Goal: Task Accomplishment & Management: Use online tool/utility

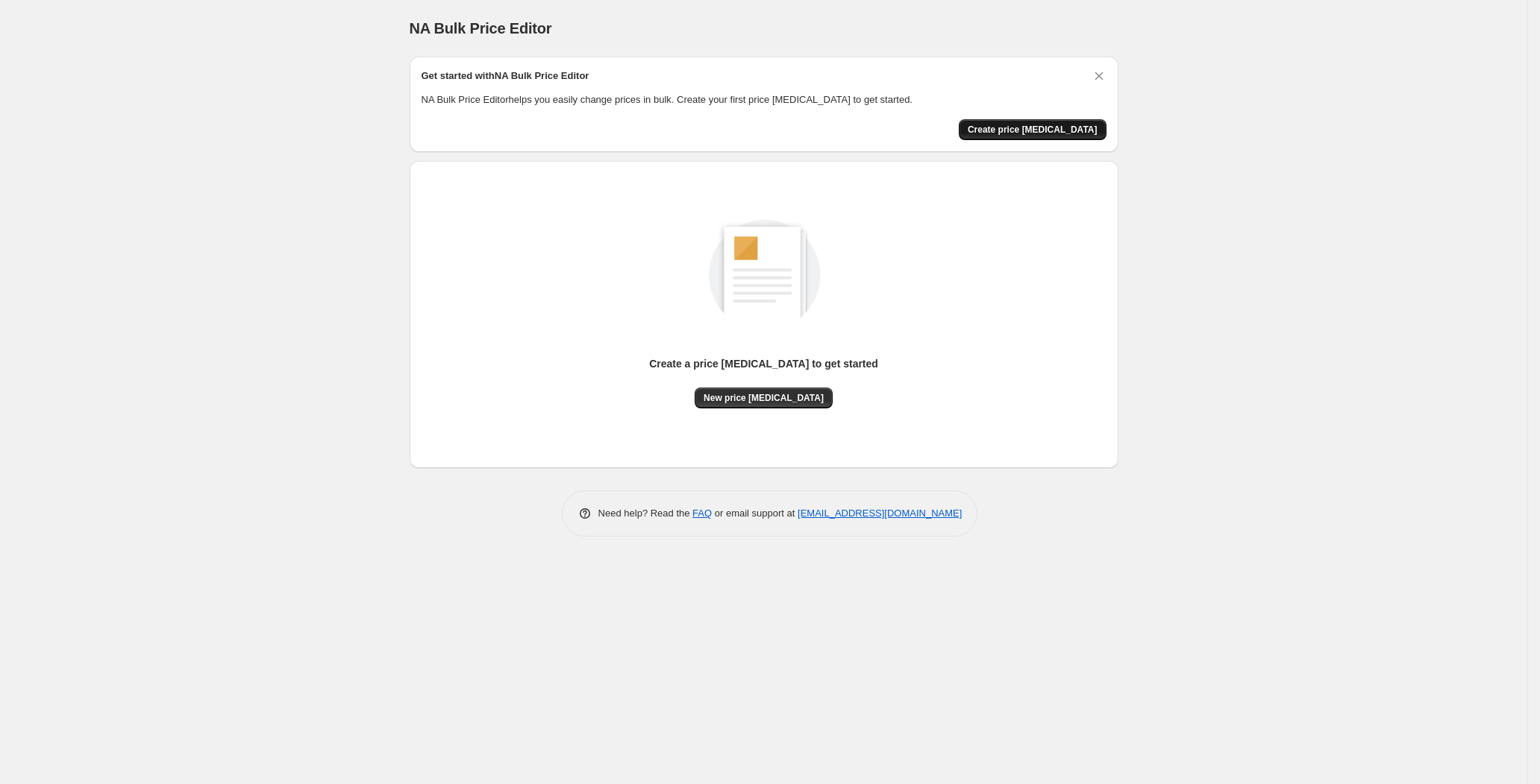
click at [1024, 133] on span "Create price [MEDICAL_DATA]" at bounding box center [1032, 129] width 130 height 12
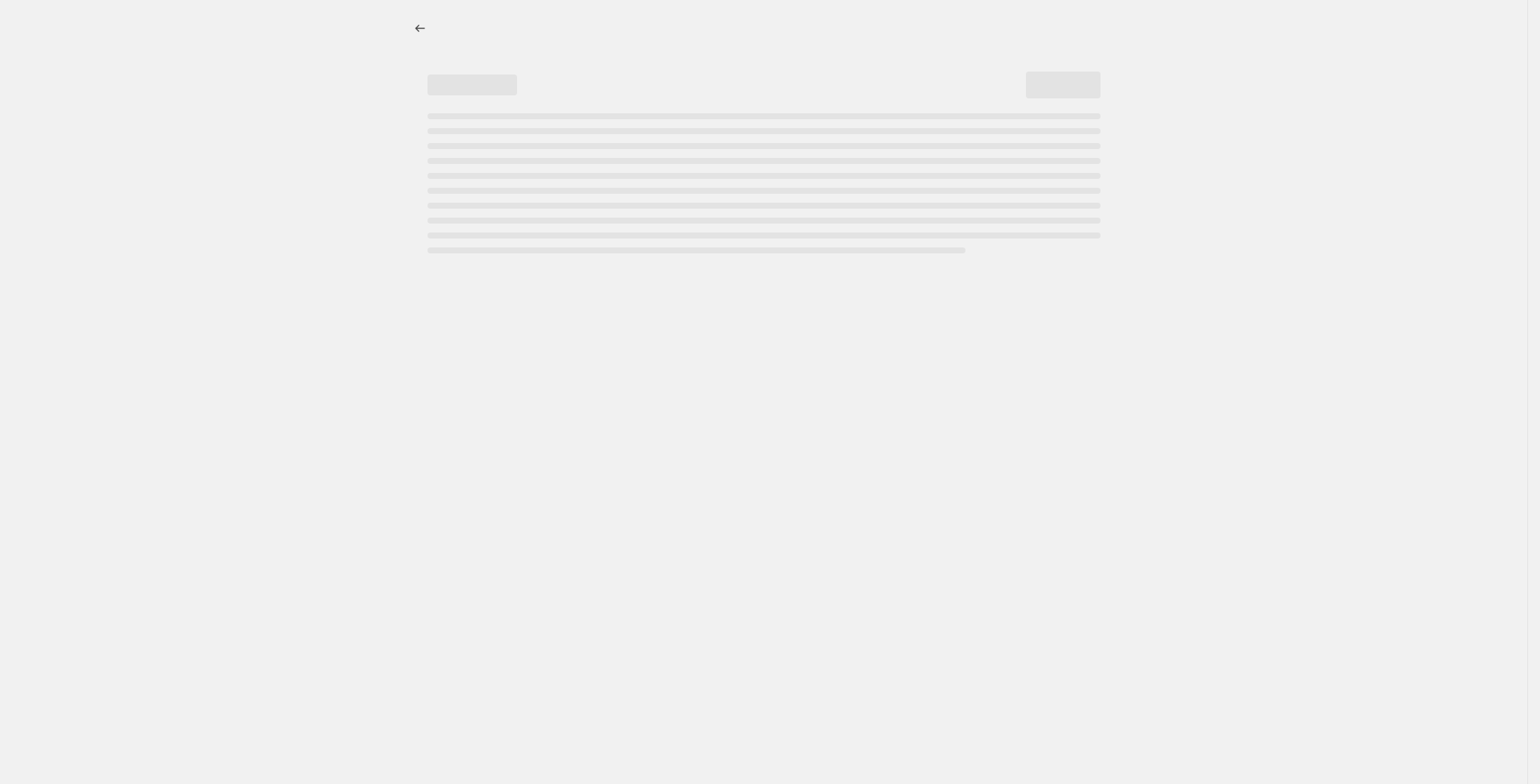
select select "percentage"
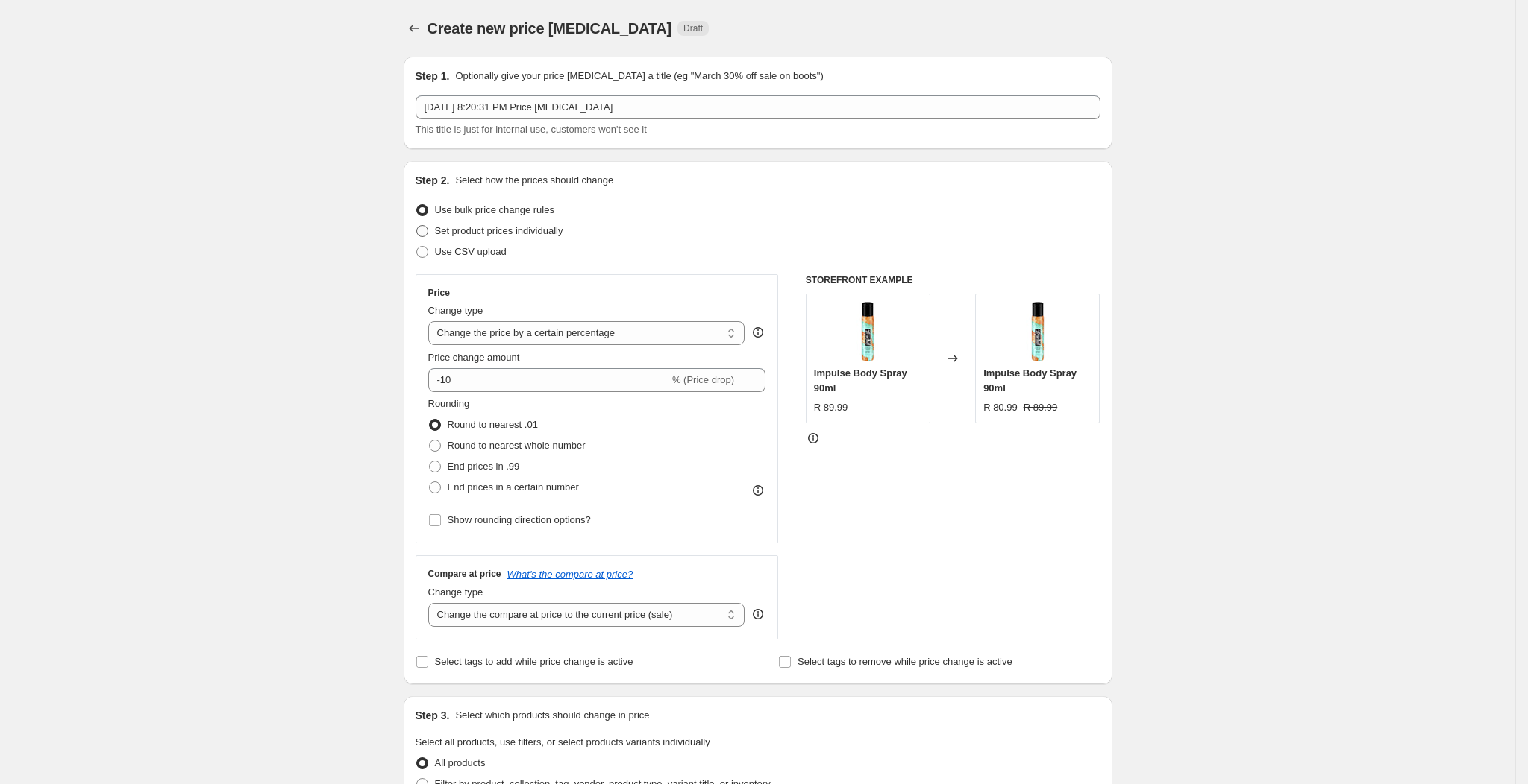
click at [486, 230] on span "Set product prices individually" at bounding box center [499, 231] width 128 height 12
click at [417, 226] on input "Set product prices individually" at bounding box center [416, 226] width 1 height 1
radio input "true"
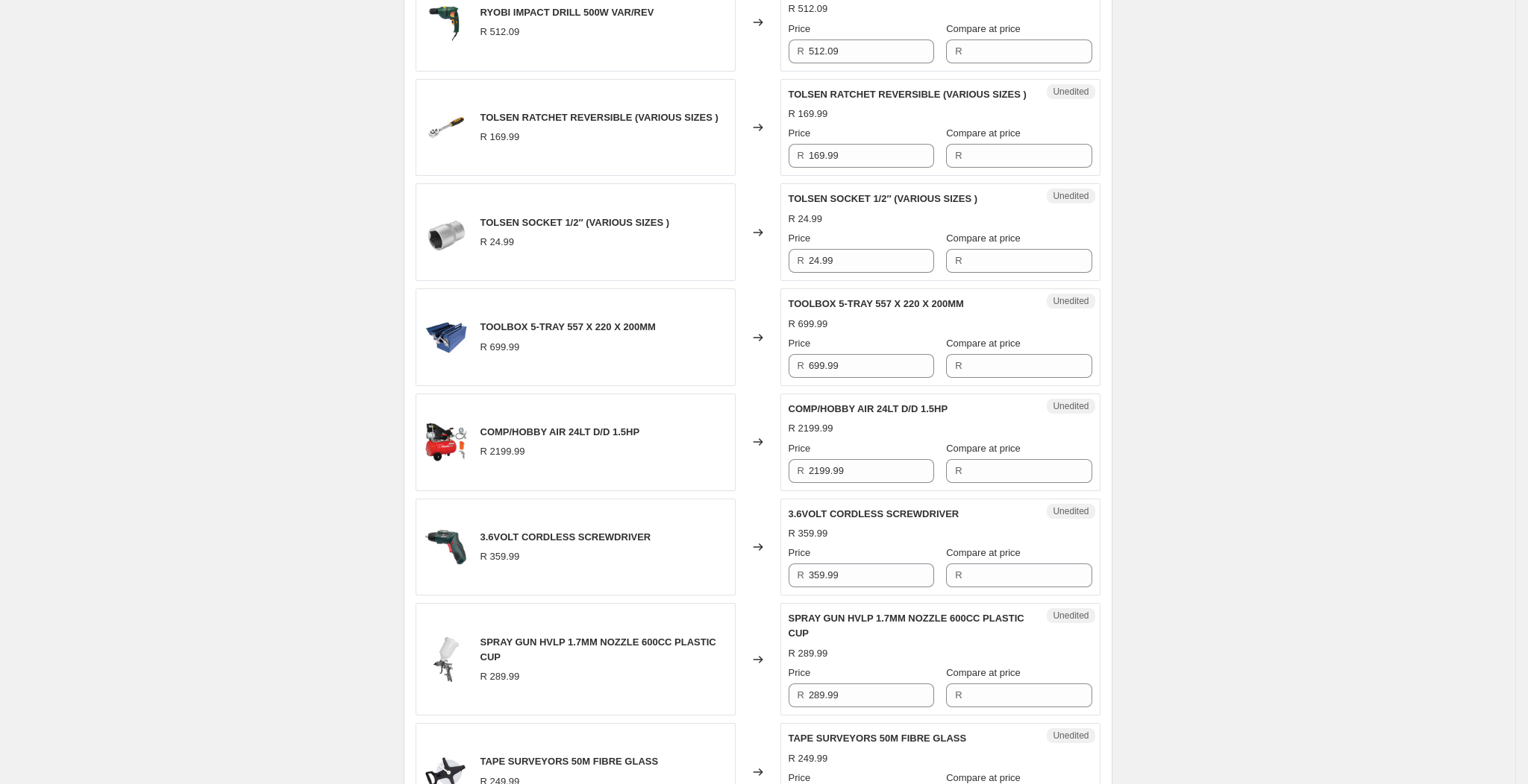
scroll to position [2122, 0]
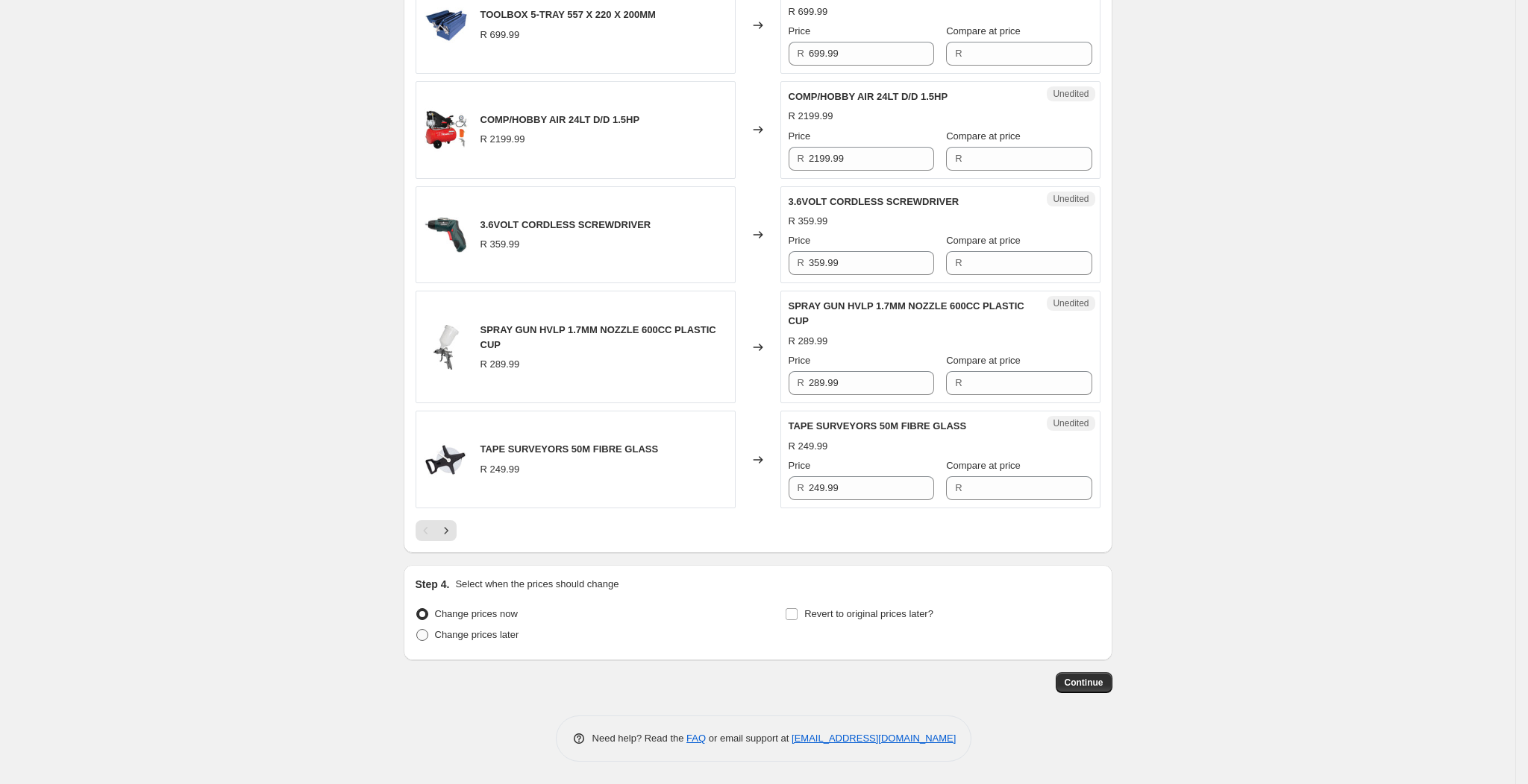
click at [485, 632] on span "Change prices later" at bounding box center [477, 635] width 84 height 12
click at [417, 630] on input "Change prices later" at bounding box center [416, 630] width 1 height 1
radio input "true"
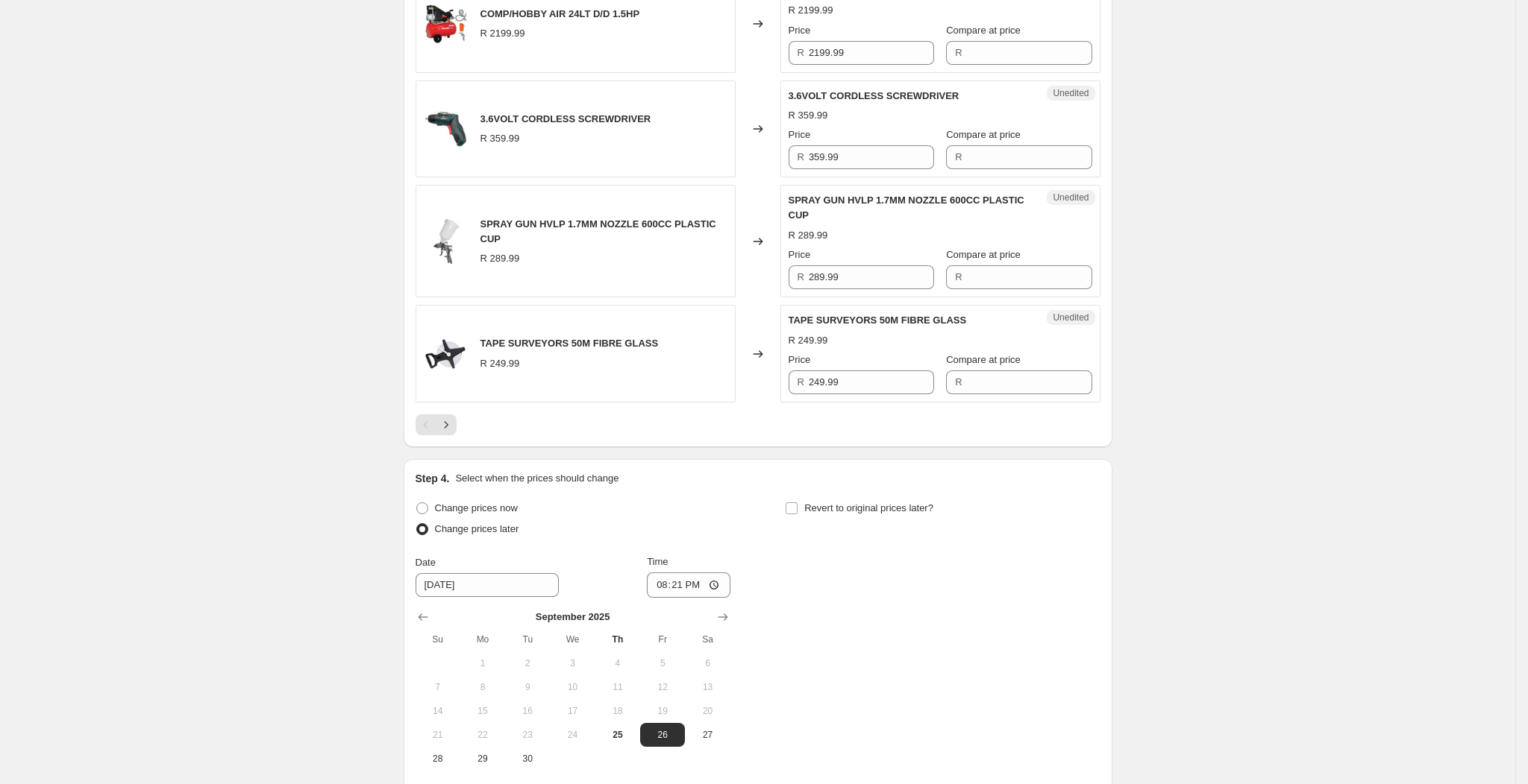
scroll to position [2207, 0]
click at [798, 514] on input "Revert to original prices later?" at bounding box center [791, 507] width 12 height 12
checkbox input "true"
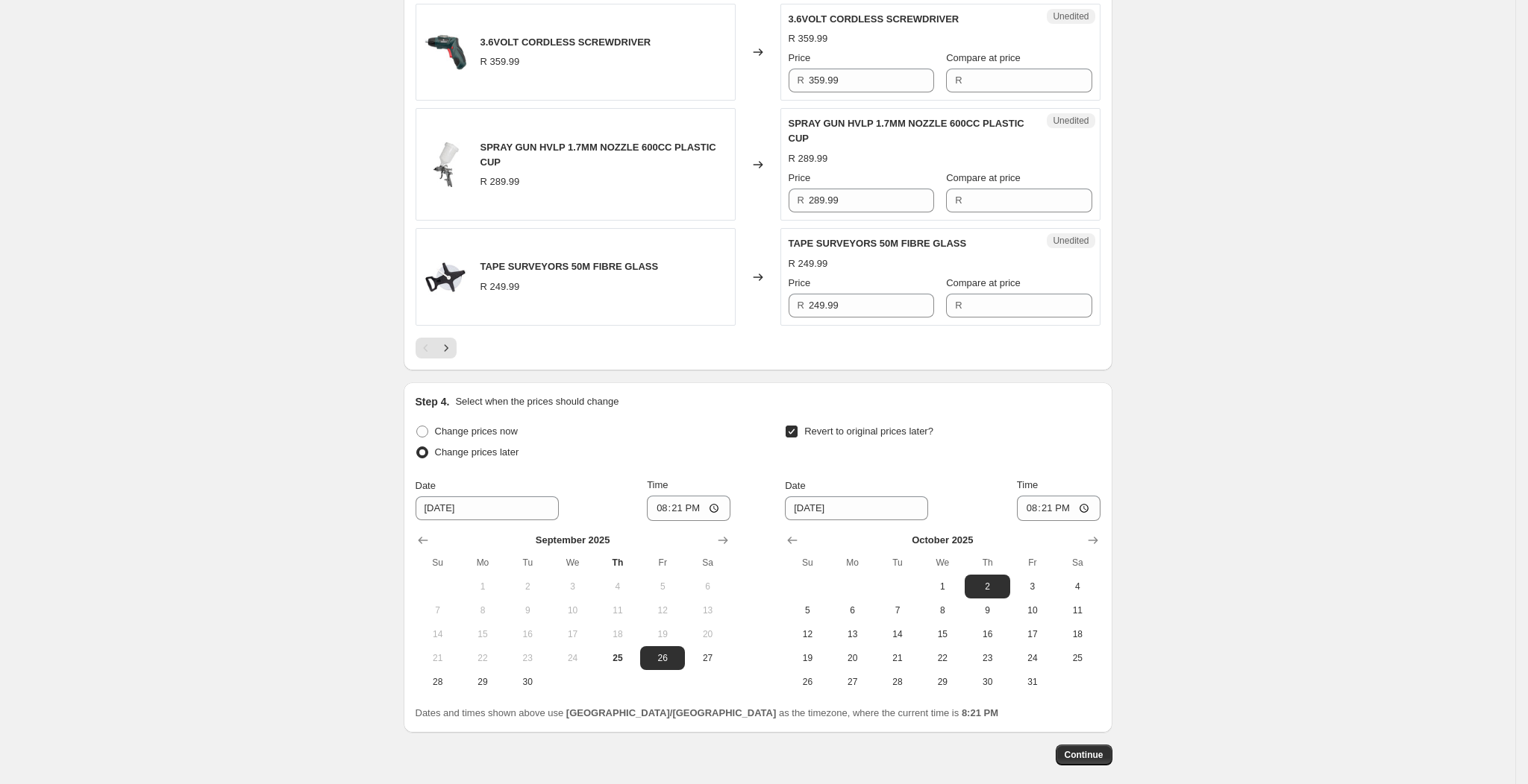
scroll to position [2292, 0]
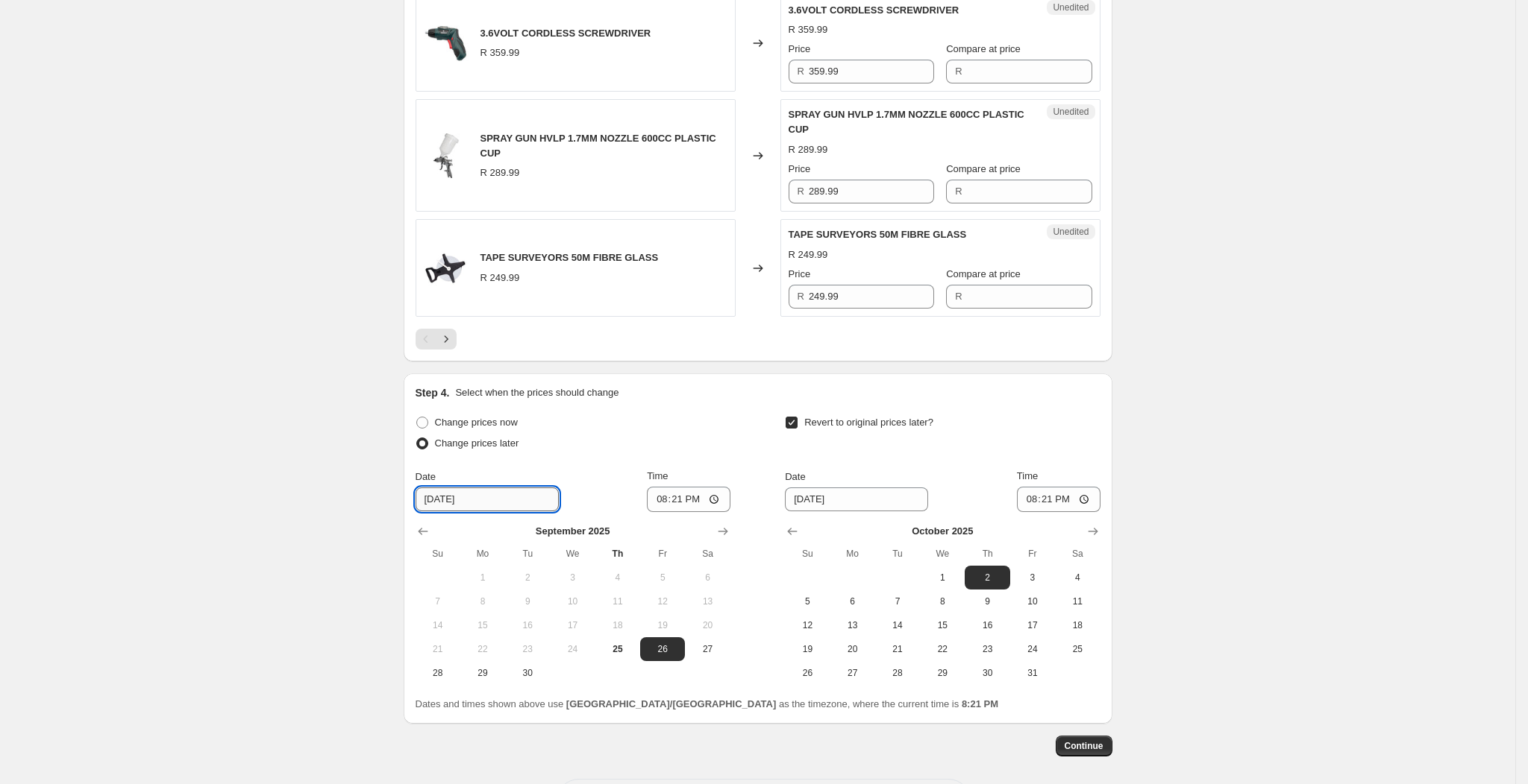
click at [447, 511] on input "[DATE]" at bounding box center [487, 500] width 143 height 24
type input "[DATE]"
click at [706, 512] on input "20:21" at bounding box center [688, 500] width 84 height 25
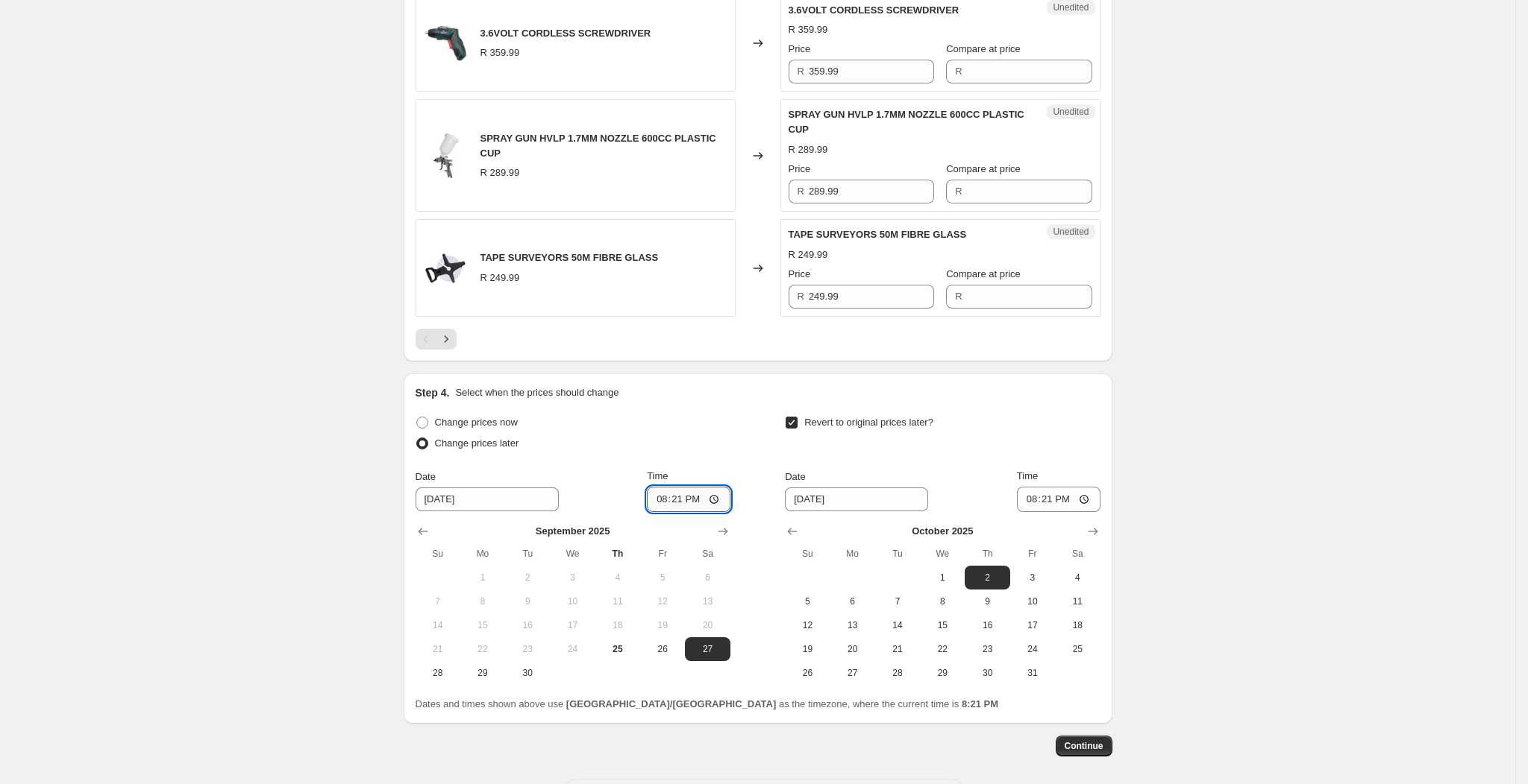
click at [706, 512] on input "20:21" at bounding box center [688, 500] width 84 height 25
click at [718, 512] on input "20:21" at bounding box center [688, 500] width 84 height 25
type input "05:00"
click at [813, 511] on input "[DATE]" at bounding box center [856, 500] width 143 height 24
click at [811, 511] on input "[DATE]" at bounding box center [856, 500] width 143 height 24
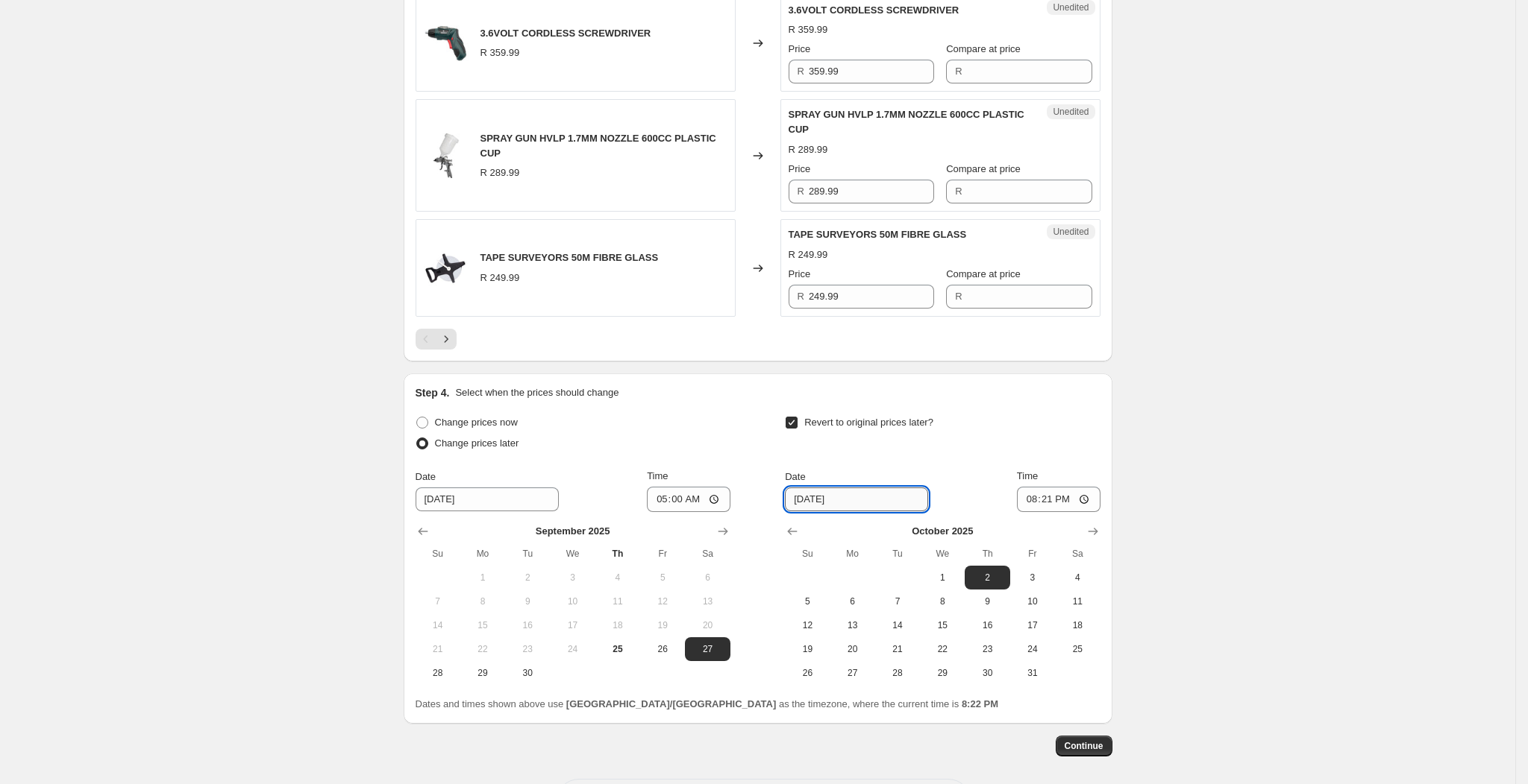
click at [818, 511] on input "[DATE]" at bounding box center [856, 500] width 143 height 24
click at [969, 495] on div "Date [DATE] Time 20:21" at bounding box center [941, 490] width 314 height 43
click at [818, 511] on input "[DATE]" at bounding box center [856, 500] width 143 height 24
type input "[DATE]"
drag, startPoint x: 996, startPoint y: 484, endPoint x: 1078, endPoint y: 527, distance: 92.6
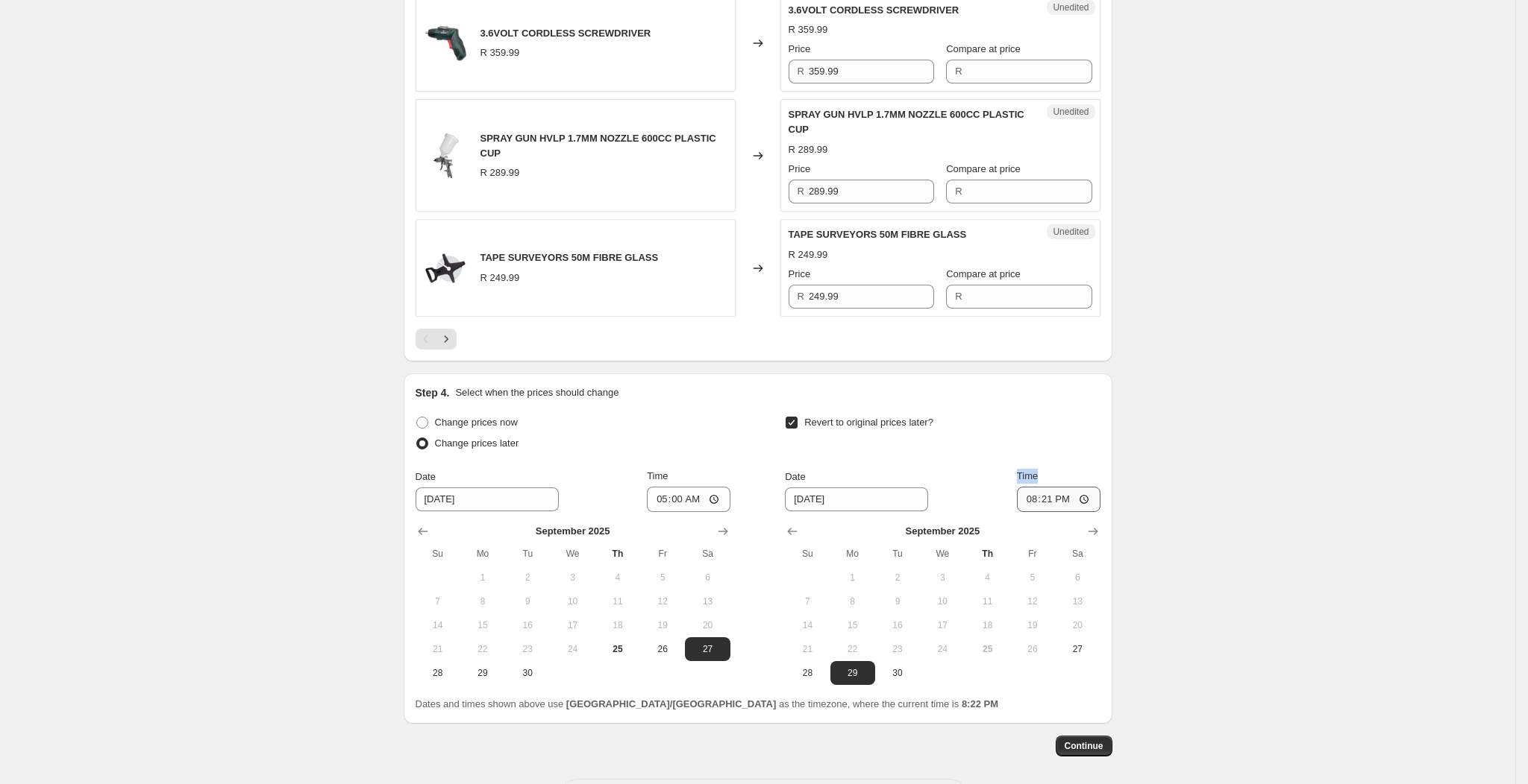
click at [1078, 527] on div "Revert to original prices later? Date [DATE] Time 20:[DATE] Mo Tu We Th Fr Sa 1…" at bounding box center [941, 549] width 314 height 273
click at [1071, 512] on input "20:21" at bounding box center [1058, 500] width 84 height 25
type input "00:00"
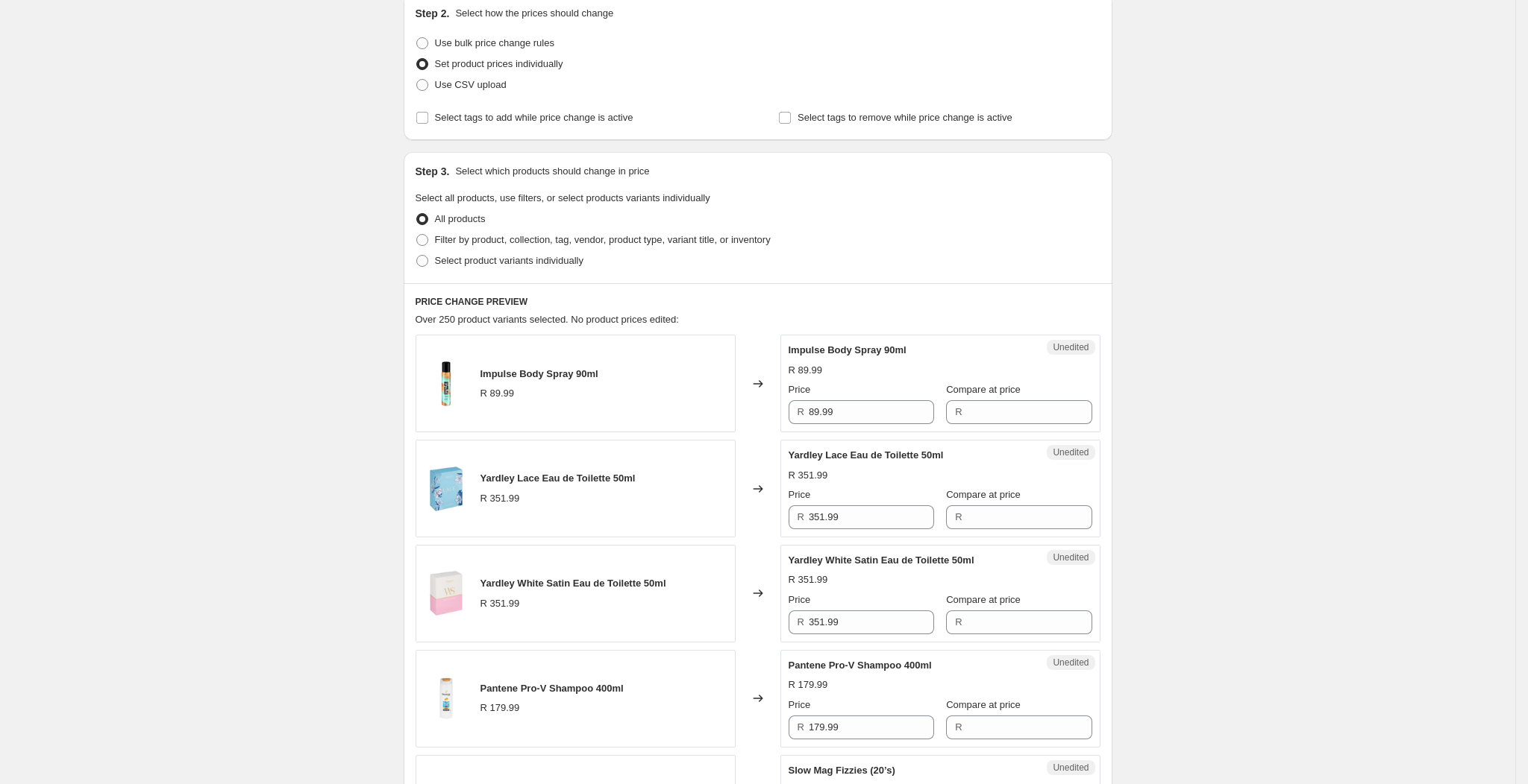
scroll to position [166, 0]
click at [548, 261] on span "Select product variants individually" at bounding box center [509, 261] width 149 height 12
click at [417, 257] on input "Select product variants individually" at bounding box center [416, 256] width 1 height 1
radio input "true"
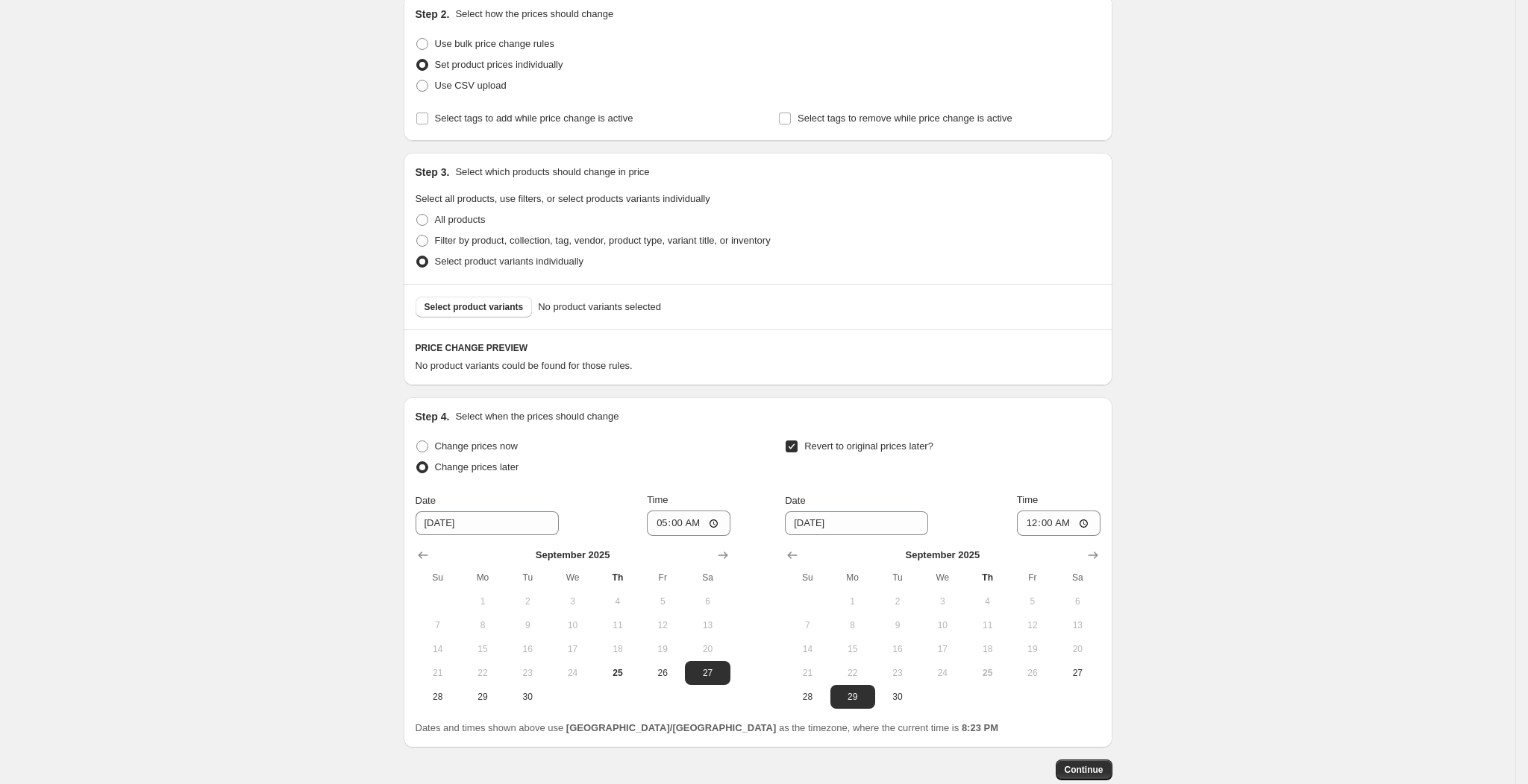
click at [499, 318] on div "Select product variants No product variants selected" at bounding box center [757, 307] width 709 height 45
click at [500, 312] on button "Select product variants" at bounding box center [474, 308] width 117 height 21
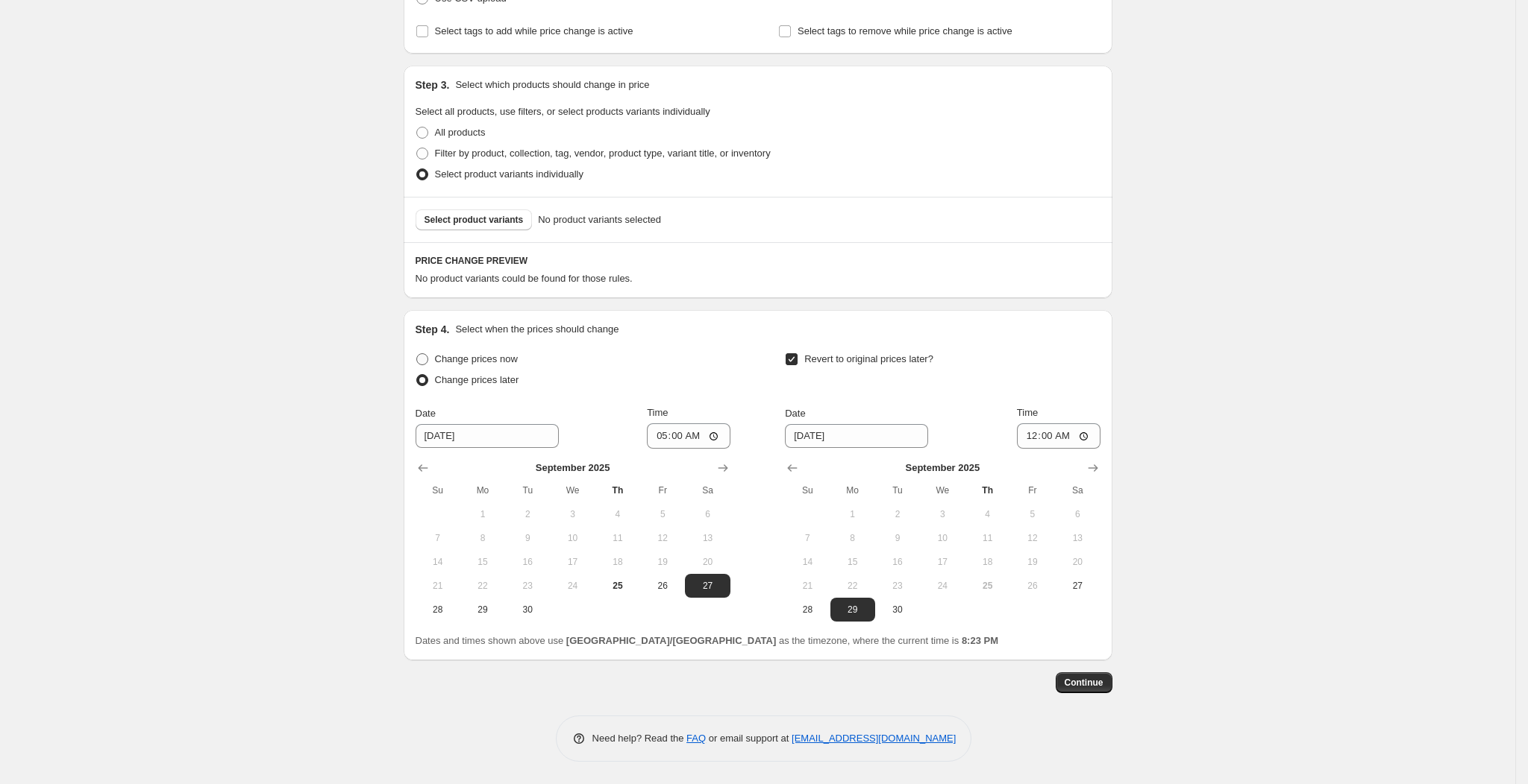
click at [499, 360] on span "Change prices now" at bounding box center [477, 360] width 83 height 12
click at [417, 354] on input "Change prices now" at bounding box center [416, 354] width 1 height 1
radio input "true"
click at [798, 357] on input "Revert to original prices later?" at bounding box center [791, 360] width 12 height 12
checkbox input "false"
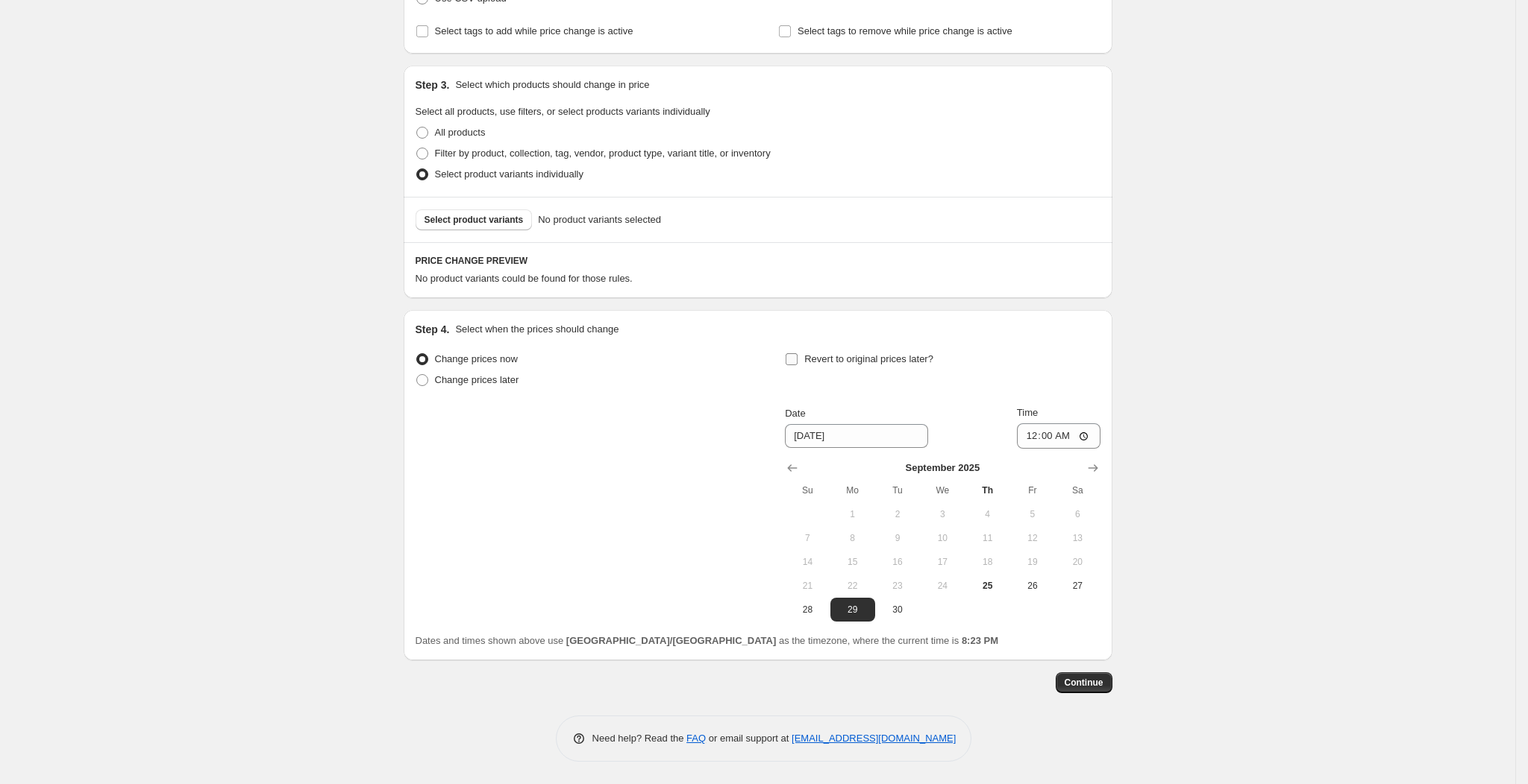
scroll to position [0, 0]
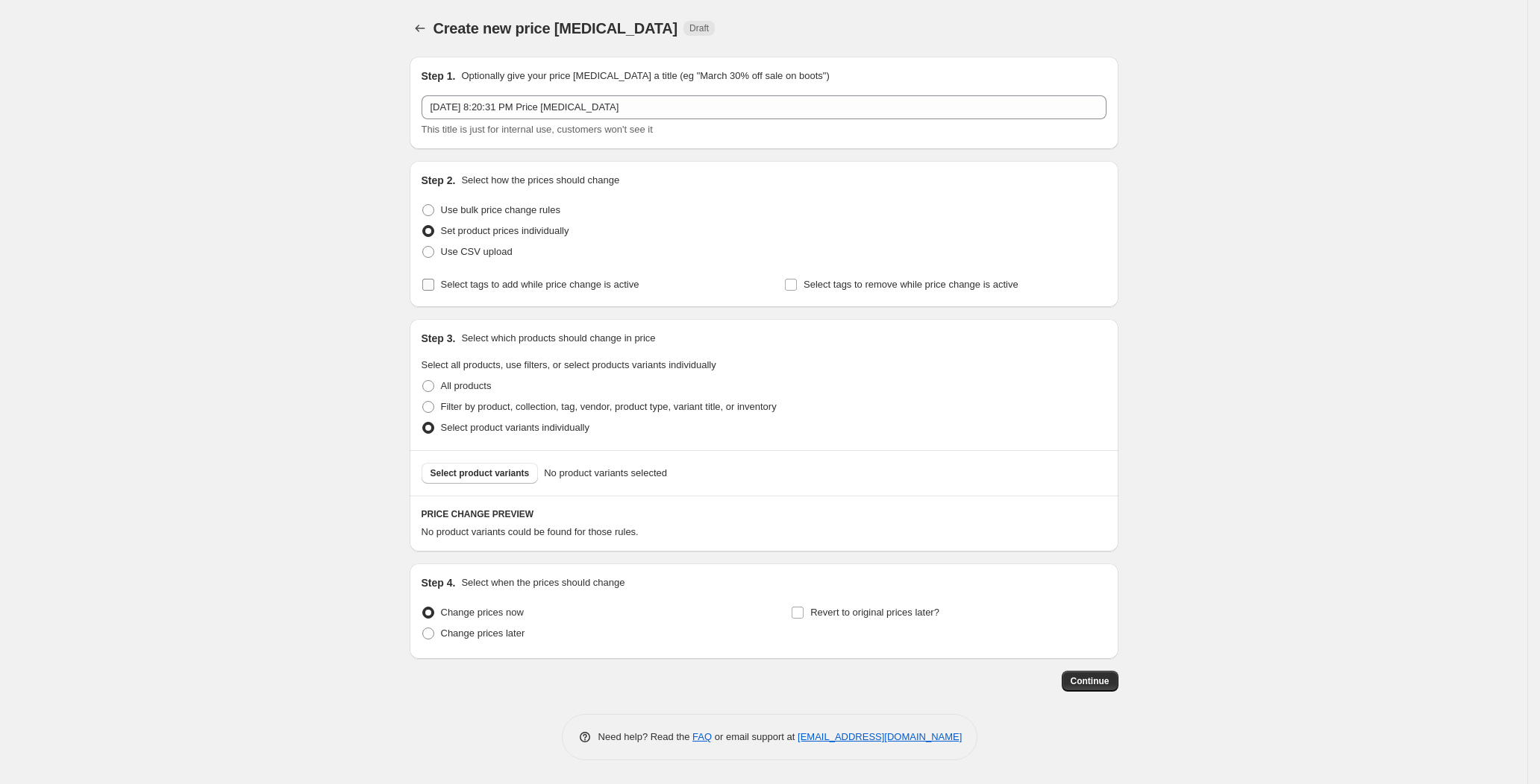
click at [492, 288] on span "Select tags to add while price change is active" at bounding box center [540, 284] width 199 height 12
click at [434, 288] on input "Select tags to add while price change is active" at bounding box center [428, 284] width 12 height 12
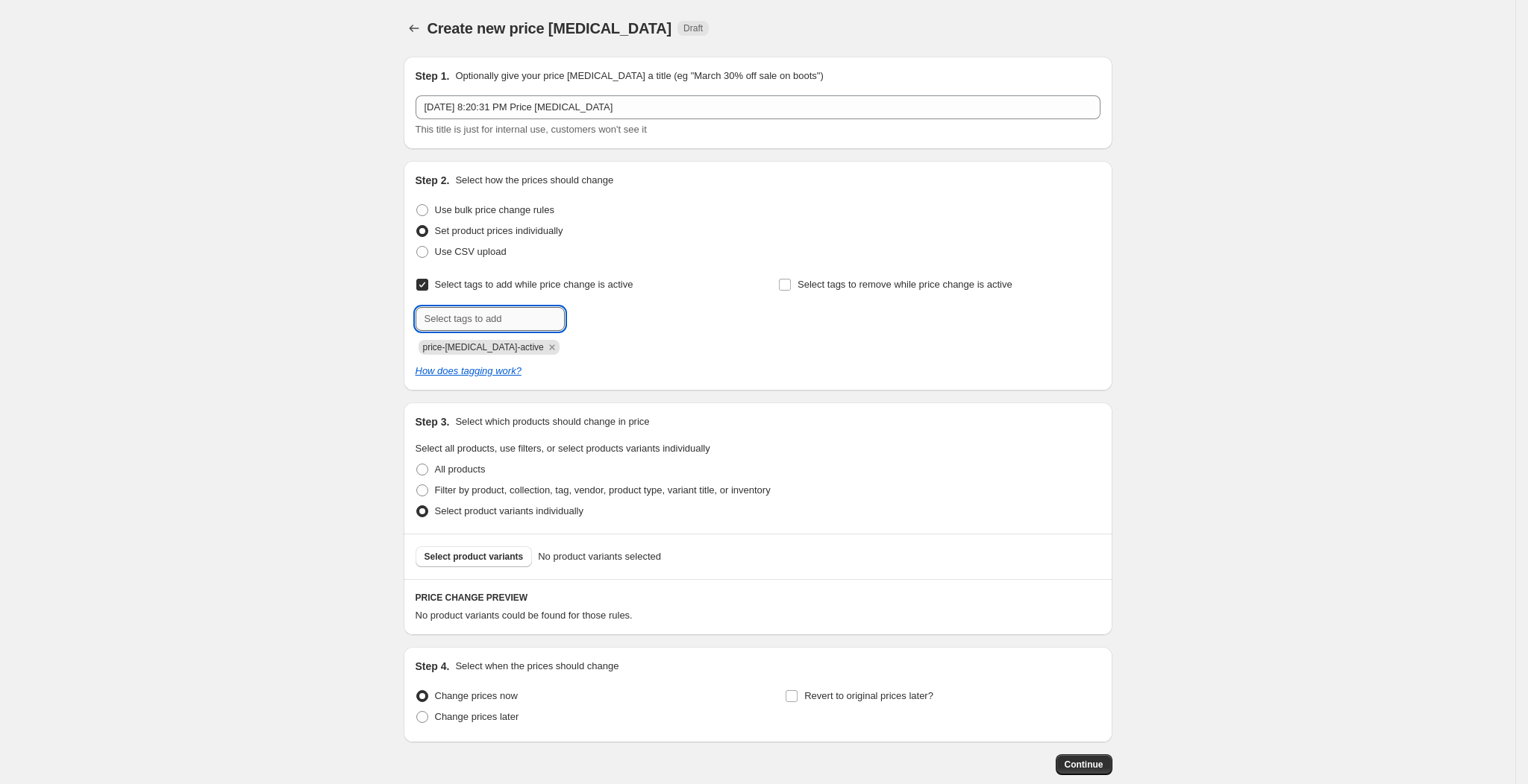
click at [492, 327] on input "text" at bounding box center [490, 319] width 150 height 24
click at [549, 346] on icon "Remove price-change-job-active" at bounding box center [551, 346] width 5 height 5
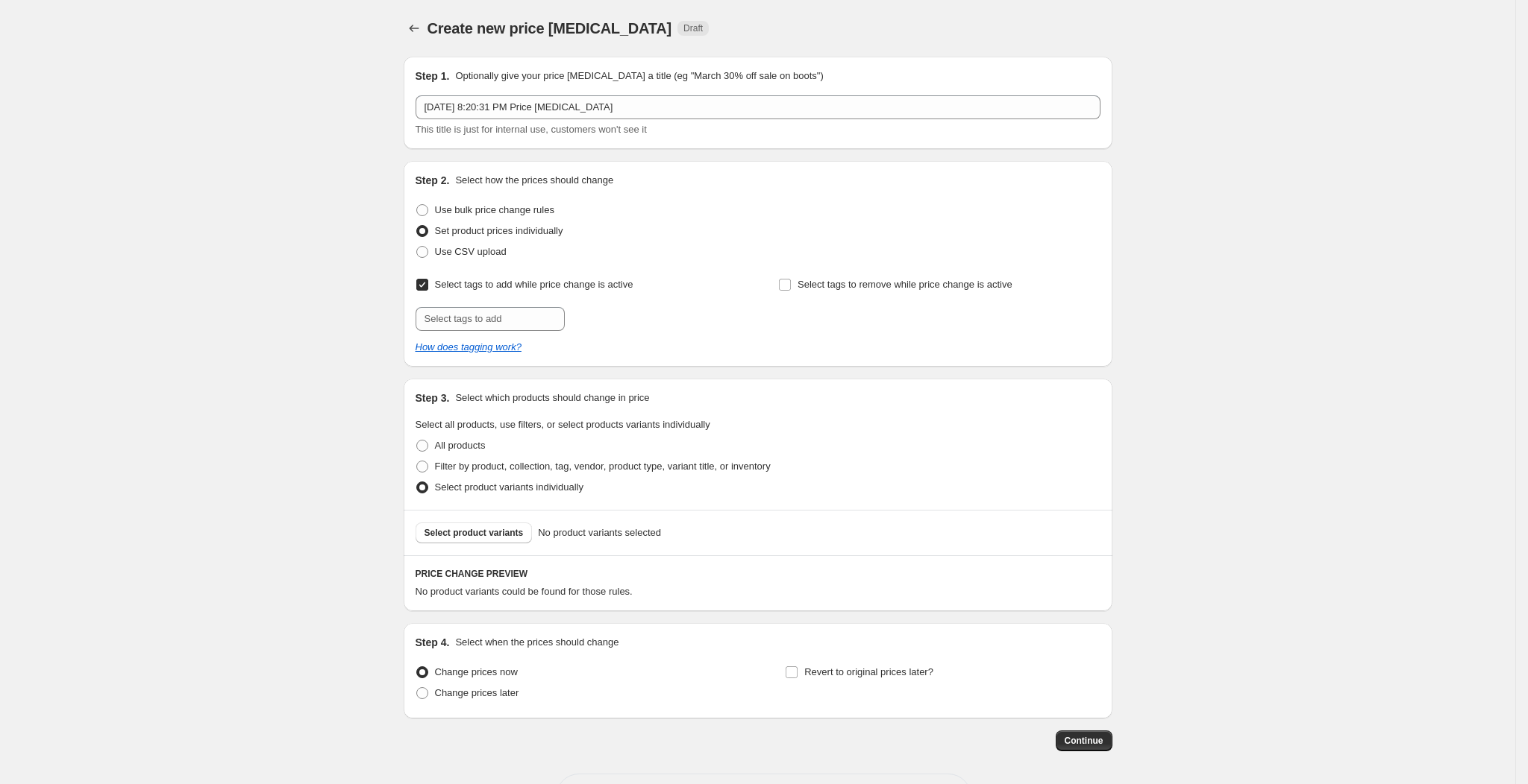
click at [426, 284] on input "Select tags to add while price change is active" at bounding box center [422, 284] width 12 height 12
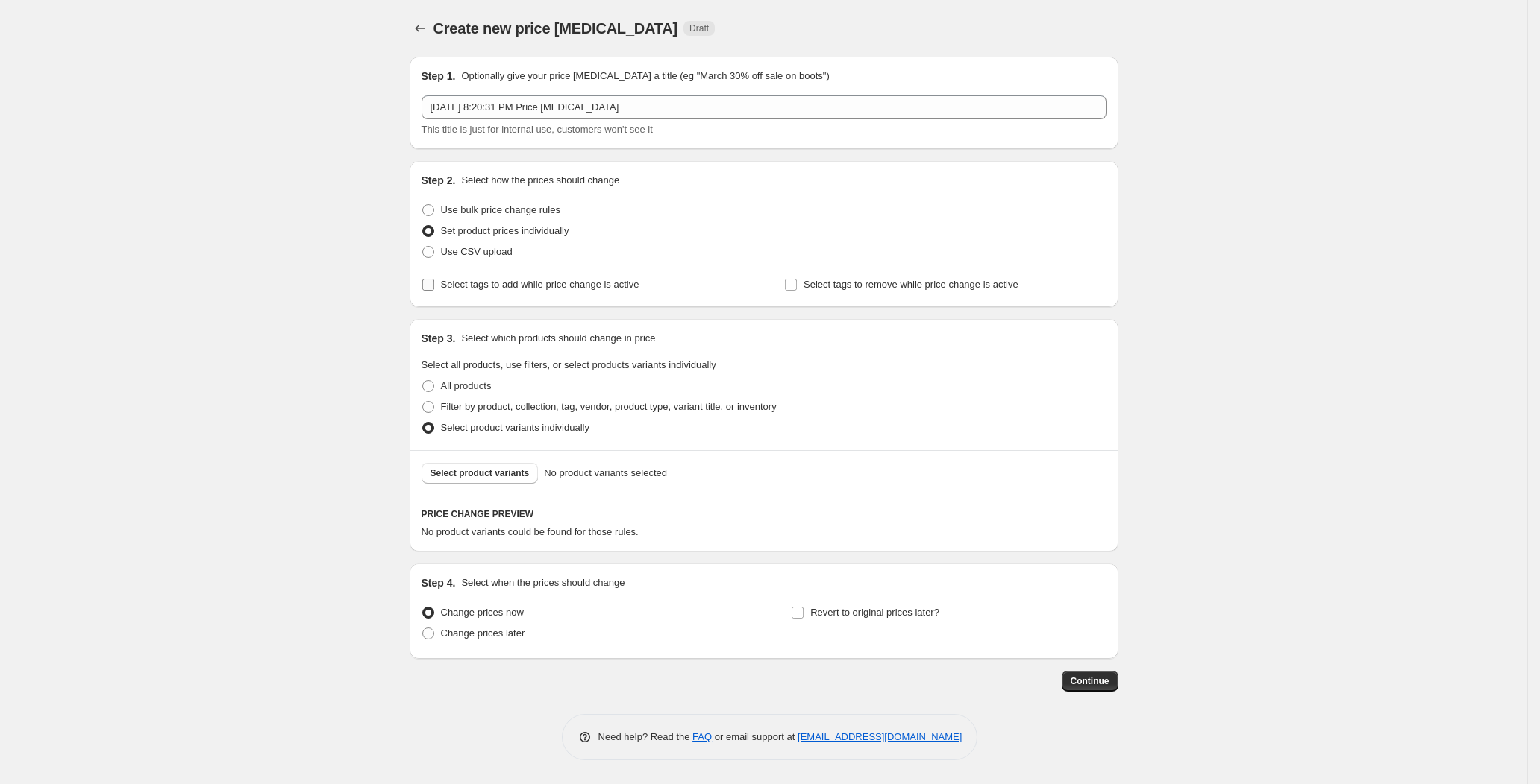
click at [432, 284] on input "Select tags to add while price change is active" at bounding box center [428, 284] width 12 height 12
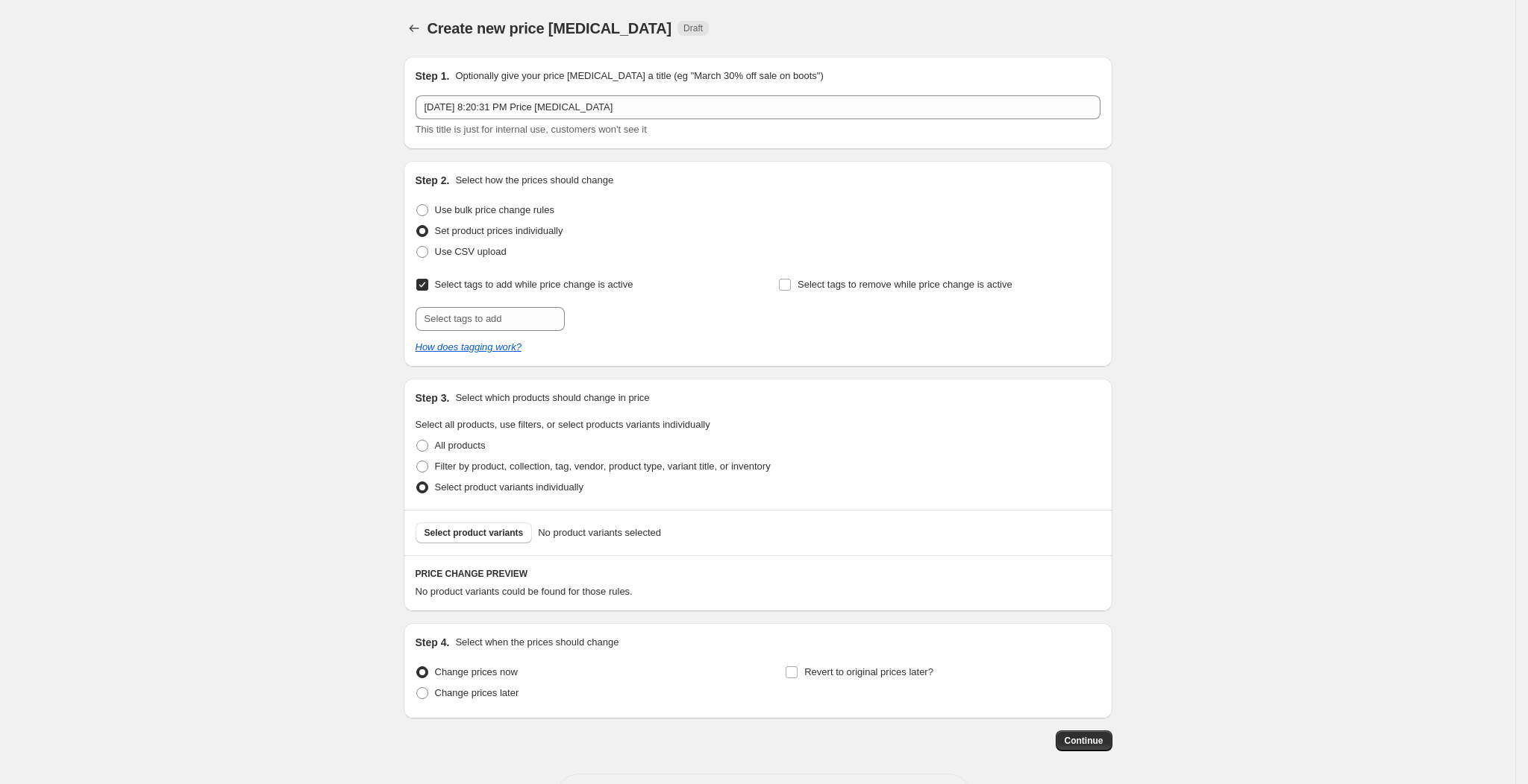
click at [428, 284] on input "Select tags to add while price change is active" at bounding box center [422, 284] width 12 height 12
checkbox input "false"
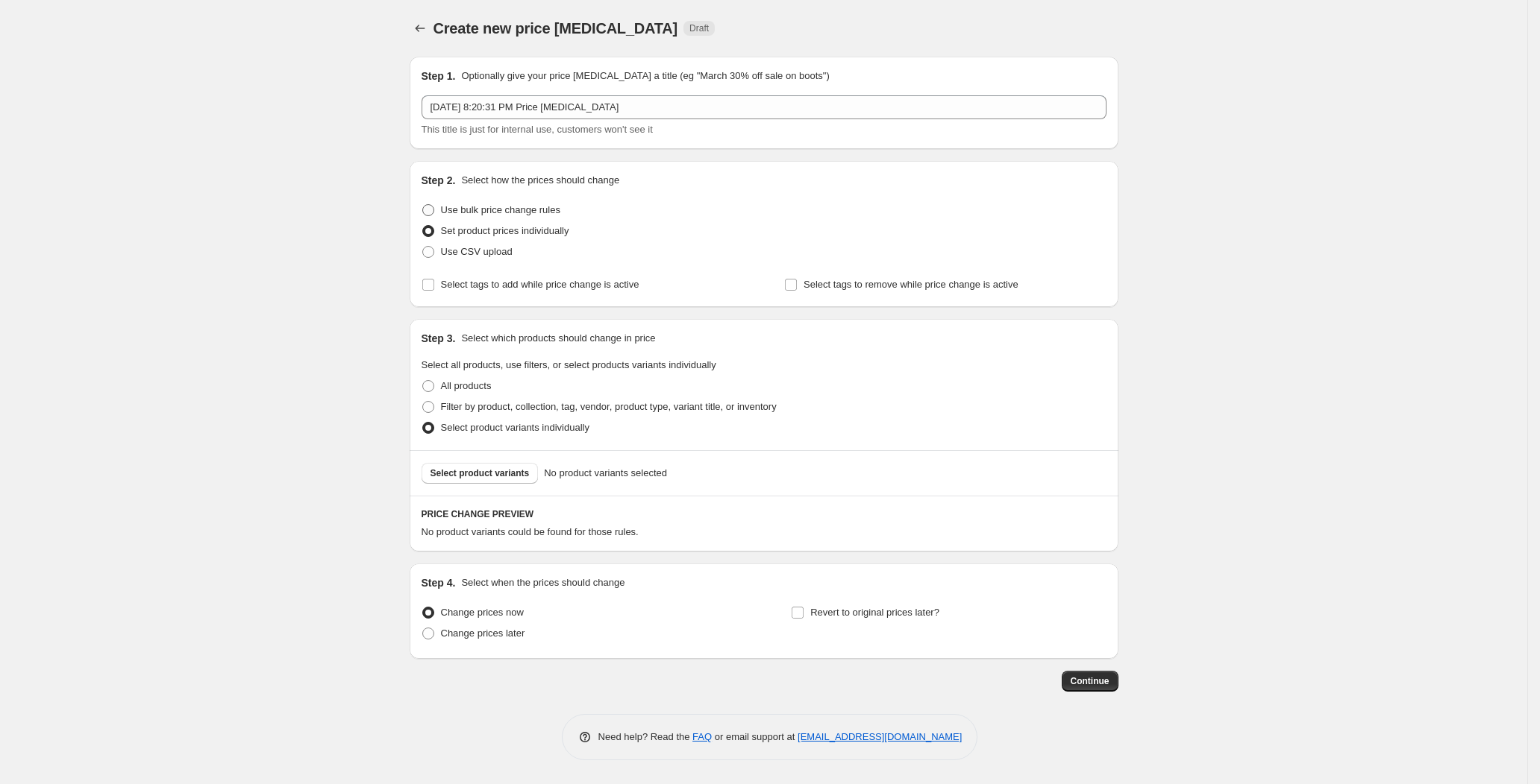
click at [494, 204] on span "Use bulk price change rules" at bounding box center [501, 210] width 120 height 12
click at [423, 204] on input "Use bulk price change rules" at bounding box center [423, 204] width 1 height 1
radio input "true"
select select "percentage"
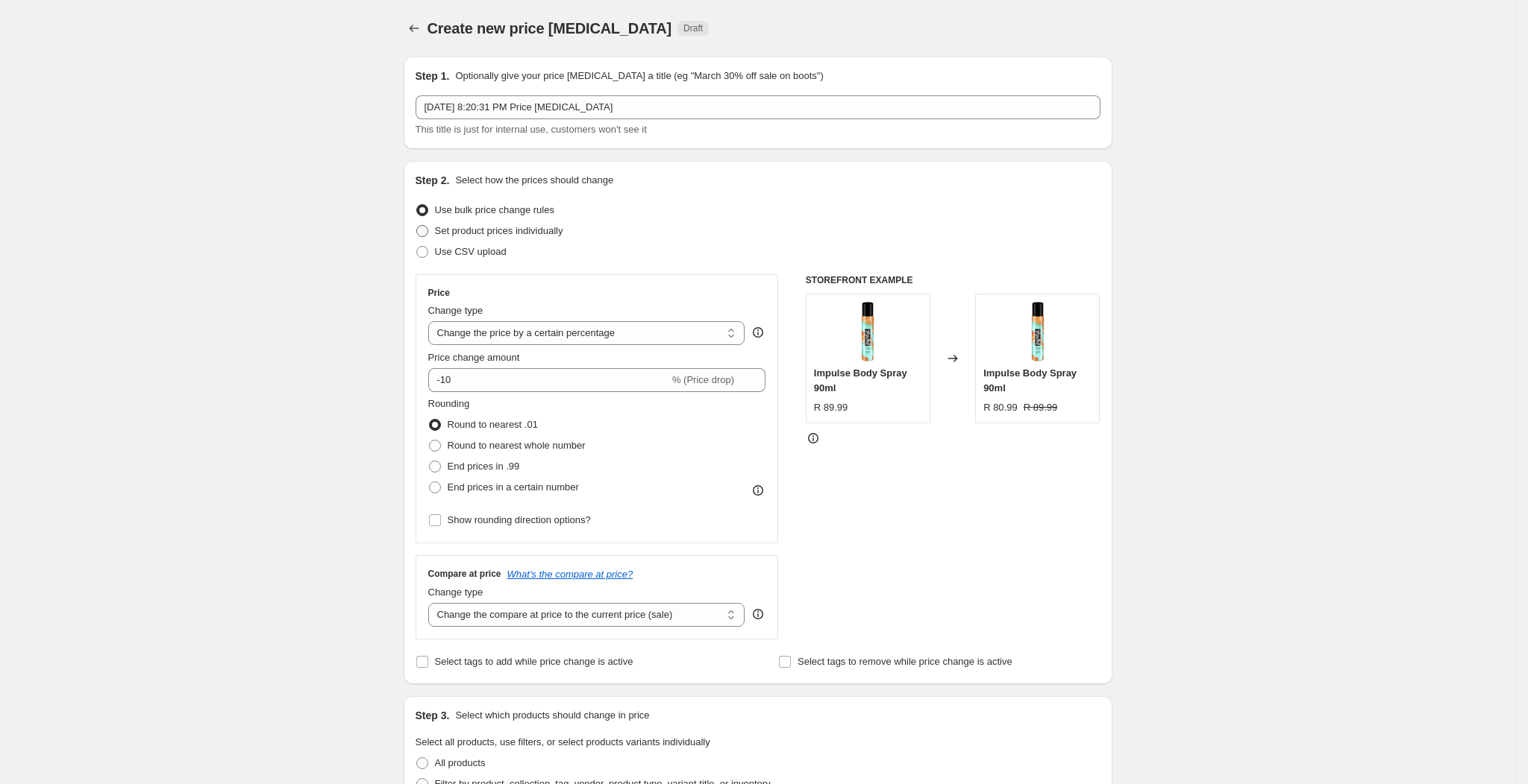
click at [492, 226] on span "Set product prices individually" at bounding box center [499, 231] width 128 height 12
click at [417, 226] on input "Set product prices individually" at bounding box center [416, 226] width 1 height 1
radio input "true"
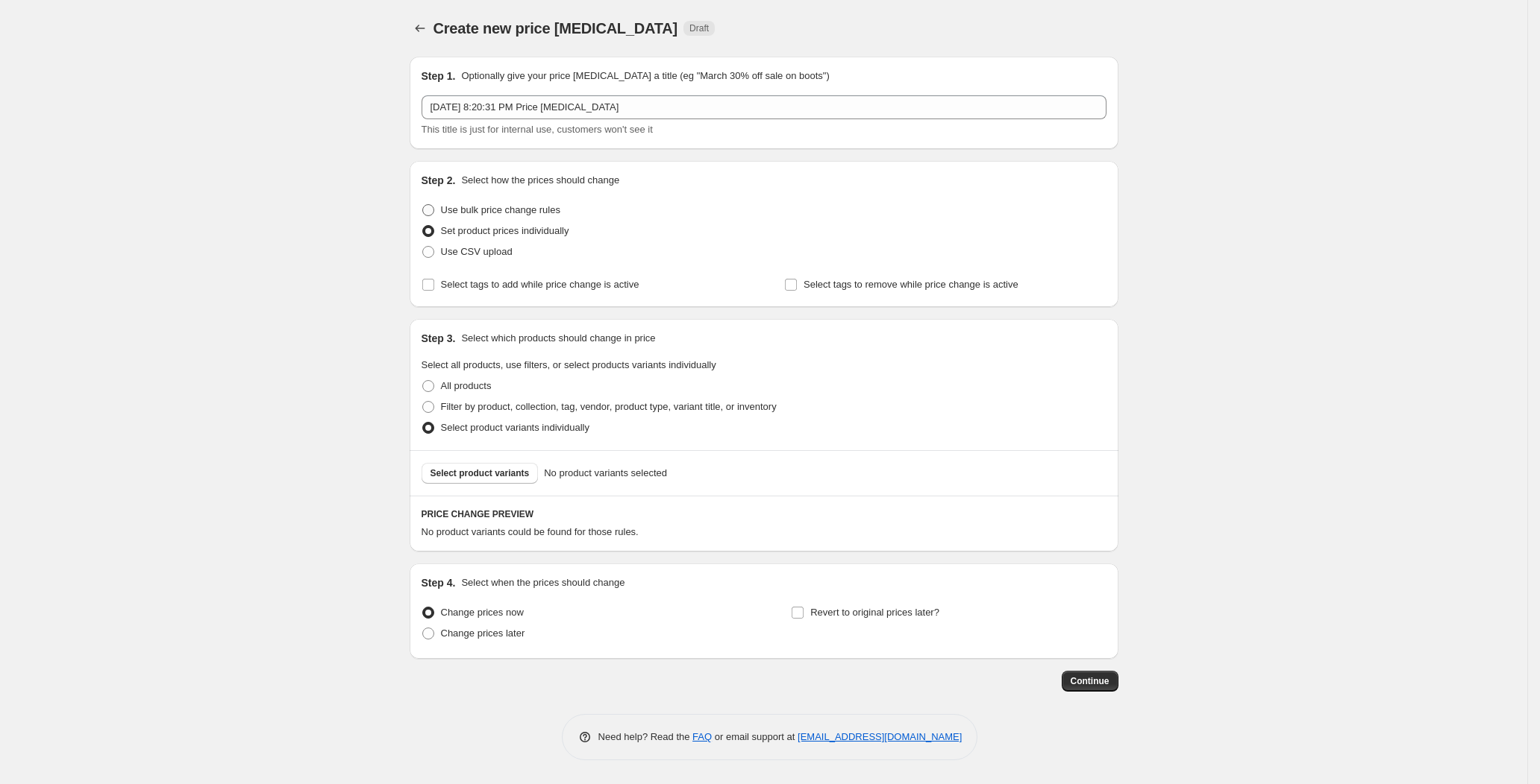
click at [478, 214] on span "Use bulk price change rules" at bounding box center [501, 210] width 120 height 12
click at [423, 205] on input "Use bulk price change rules" at bounding box center [423, 204] width 1 height 1
radio input "true"
select select "percentage"
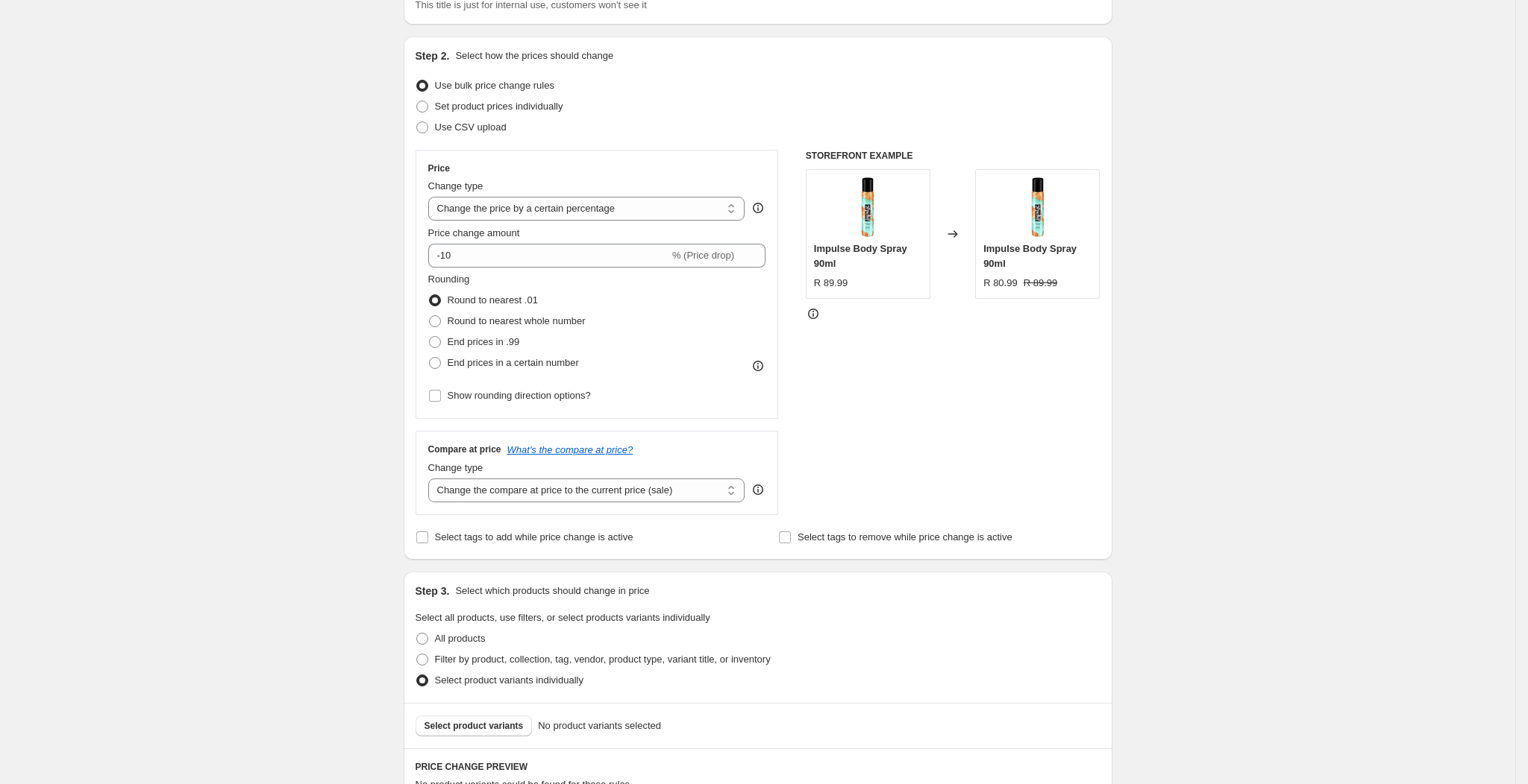
scroll to position [112, 0]
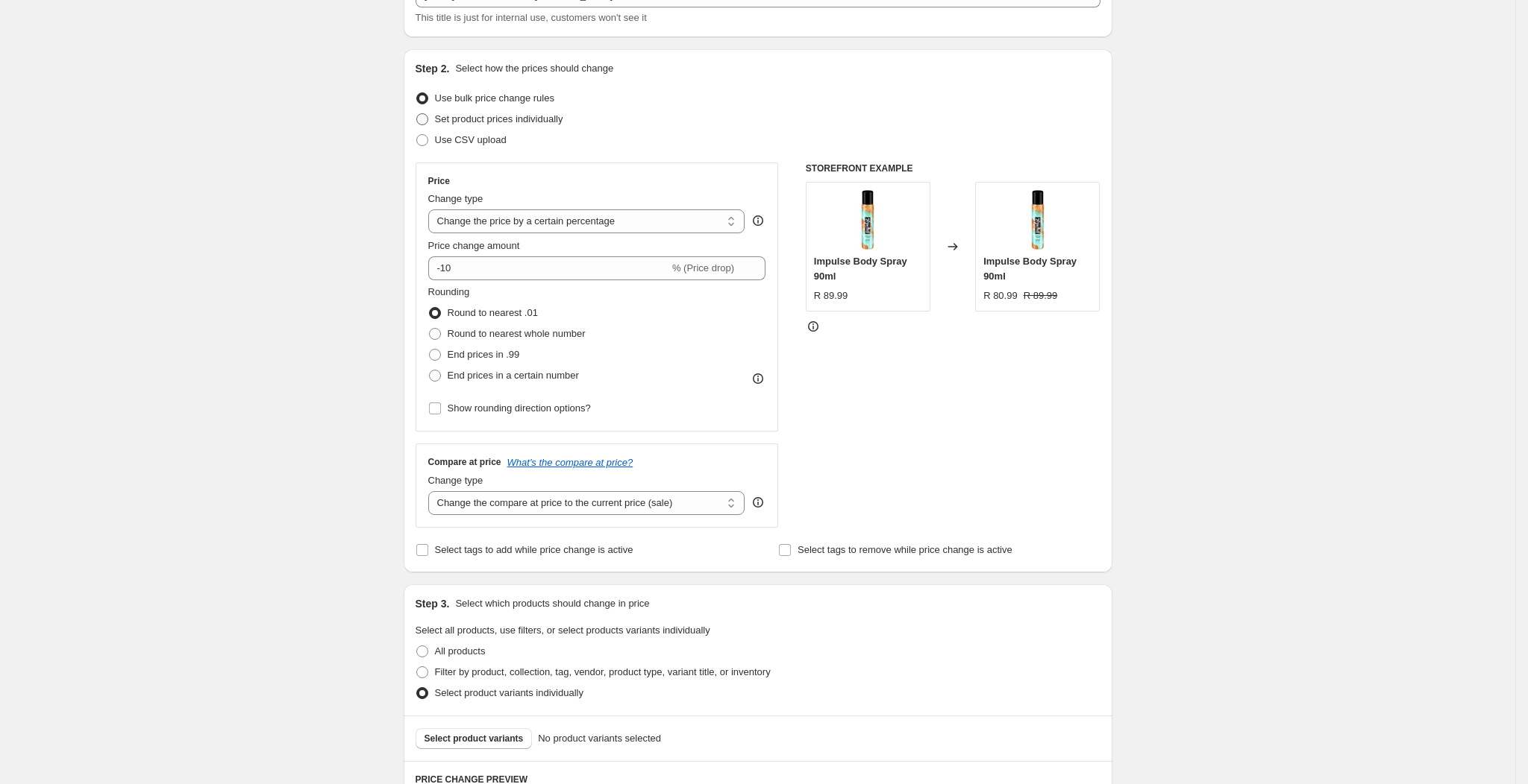
click at [521, 119] on span "Set product prices individually" at bounding box center [499, 120] width 128 height 12
click at [417, 114] on input "Set product prices individually" at bounding box center [416, 114] width 1 height 1
radio input "true"
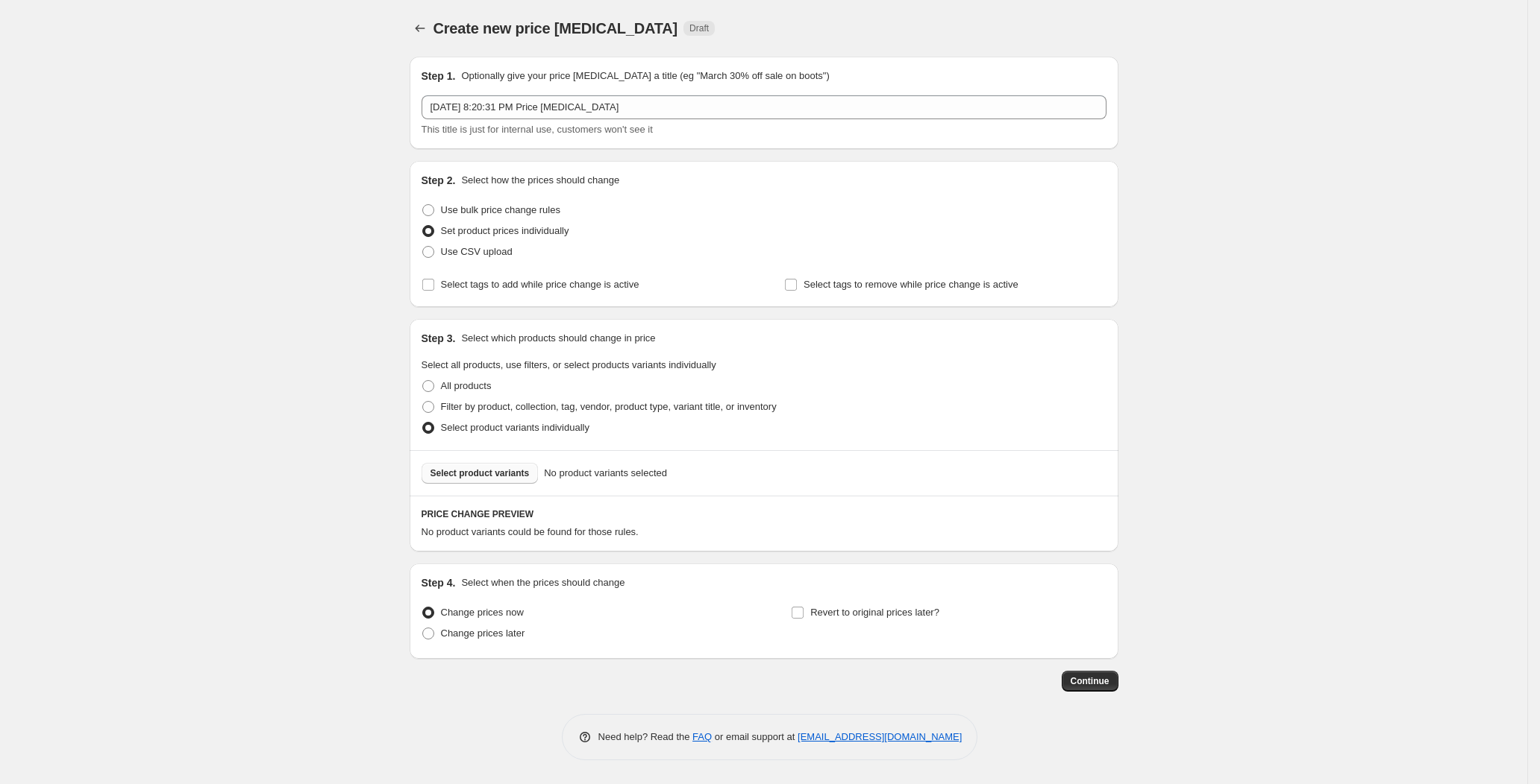
click at [487, 473] on span "Select product variants" at bounding box center [480, 473] width 99 height 12
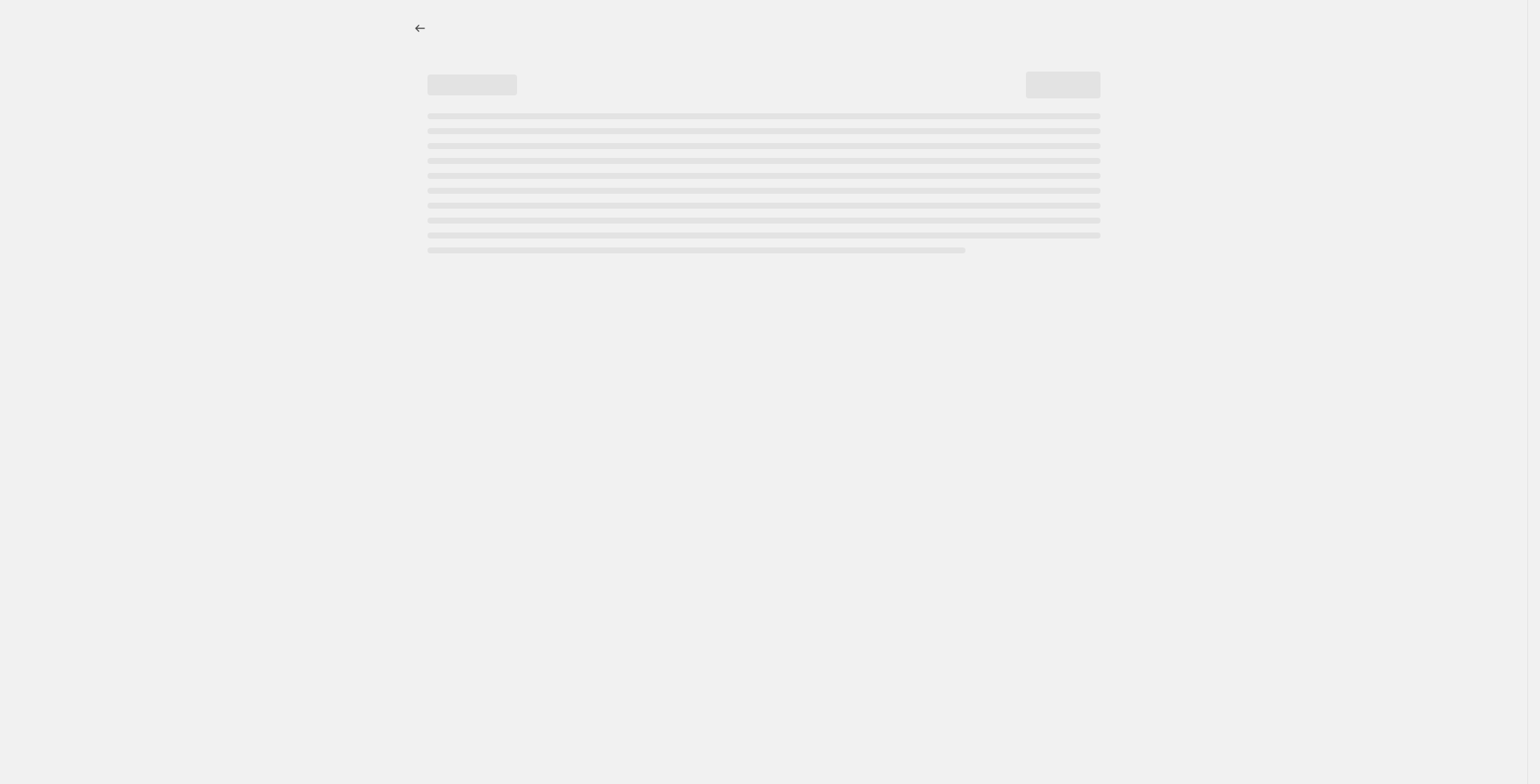
select select "percentage"
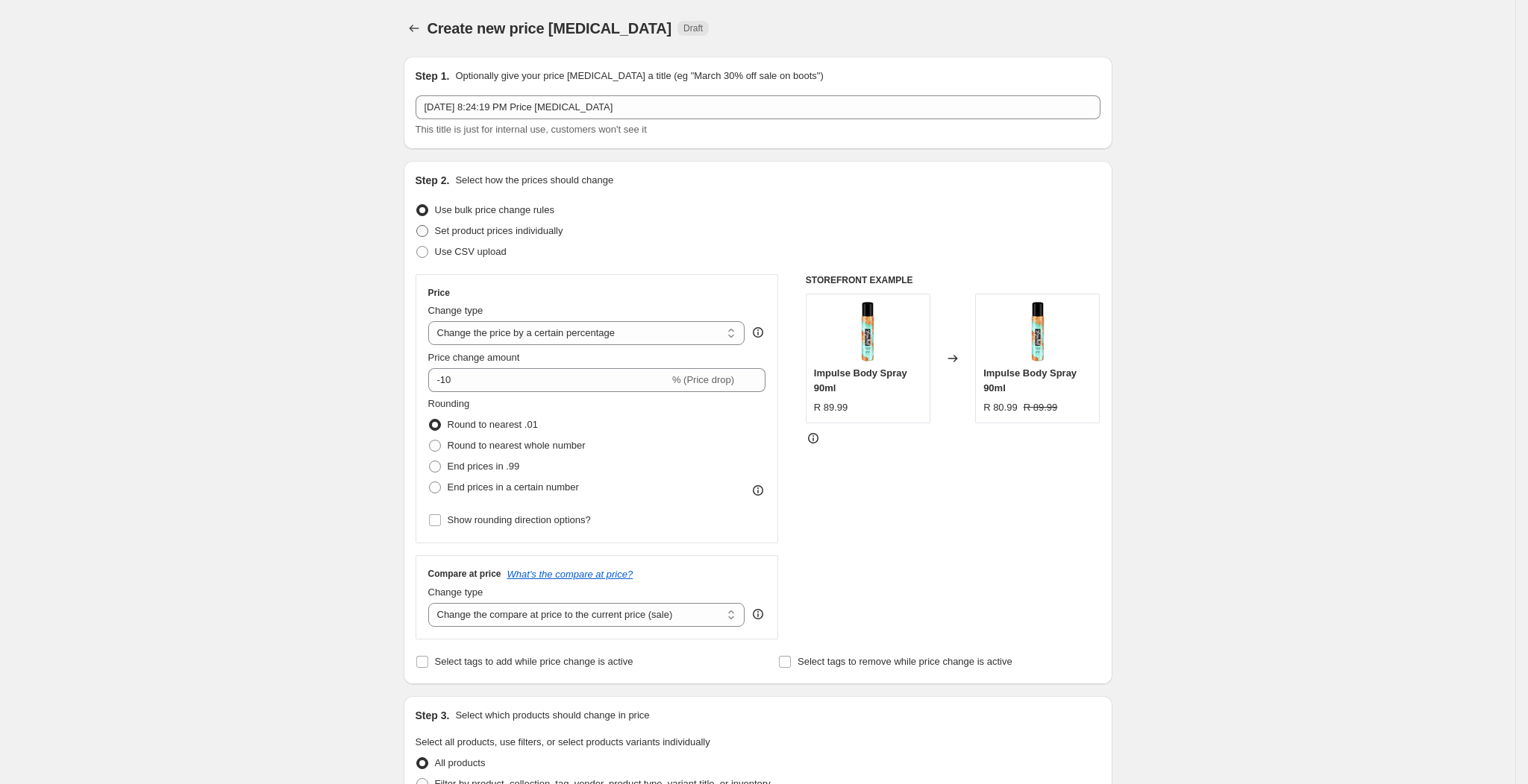
click at [503, 231] on span "Set product prices individually" at bounding box center [499, 231] width 128 height 12
click at [417, 226] on input "Set product prices individually" at bounding box center [416, 226] width 1 height 1
radio input "true"
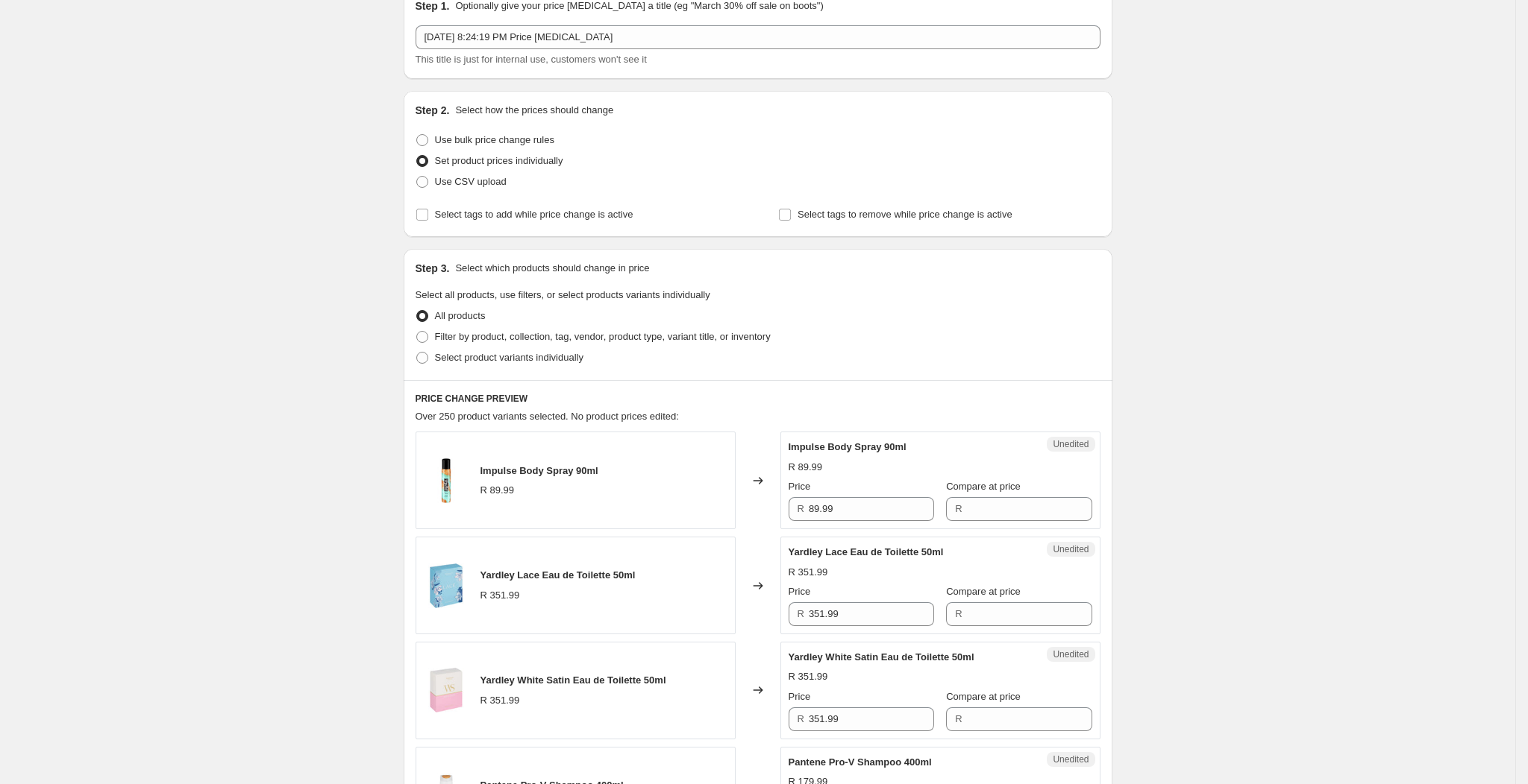
scroll to position [74, 0]
click at [485, 357] on span "Select product variants individually" at bounding box center [509, 354] width 149 height 12
click at [417, 349] on input "Select product variants individually" at bounding box center [416, 348] width 1 height 1
radio input "true"
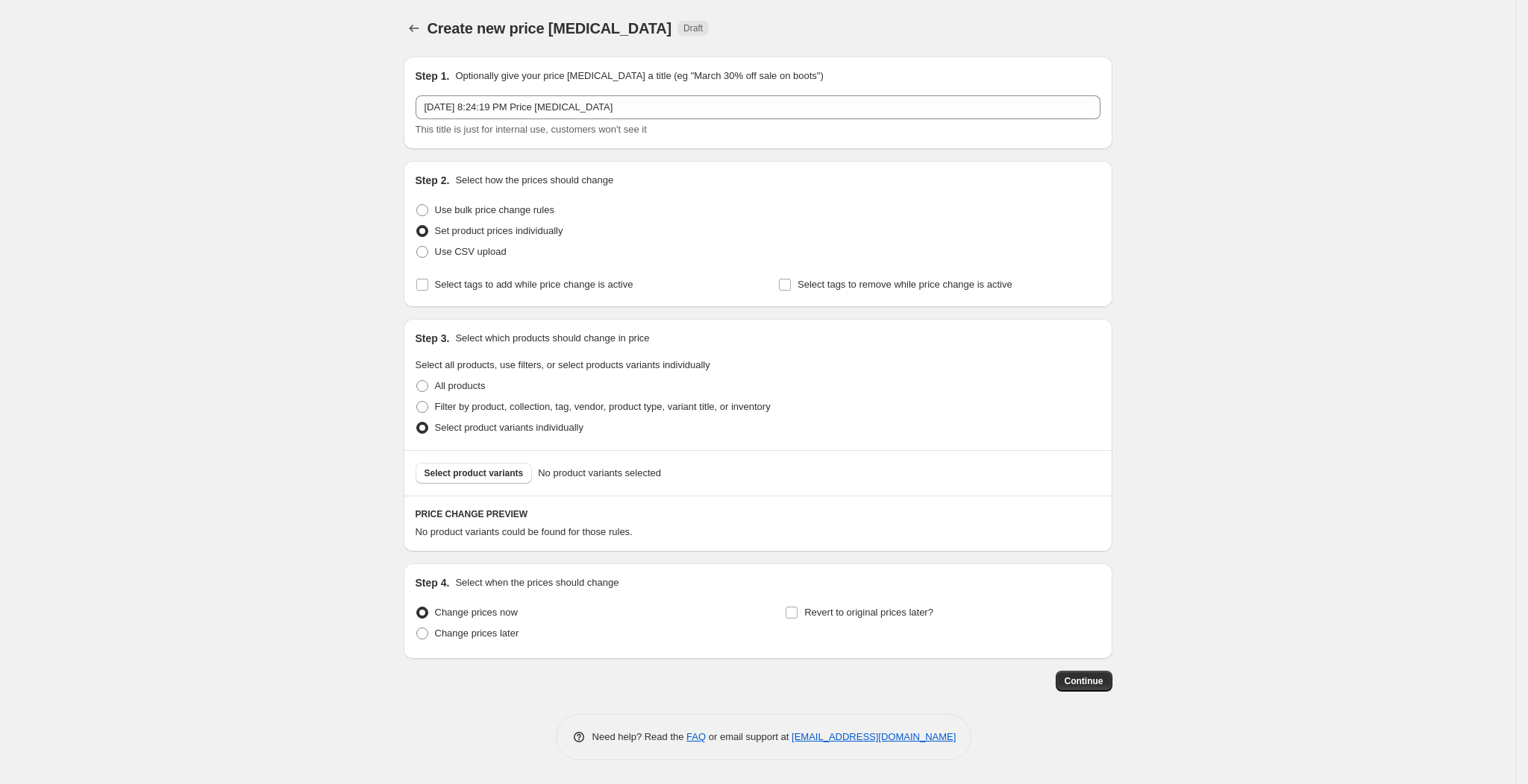
scroll to position [0, 0]
click at [472, 476] on span "Select product variants" at bounding box center [479, 473] width 99 height 12
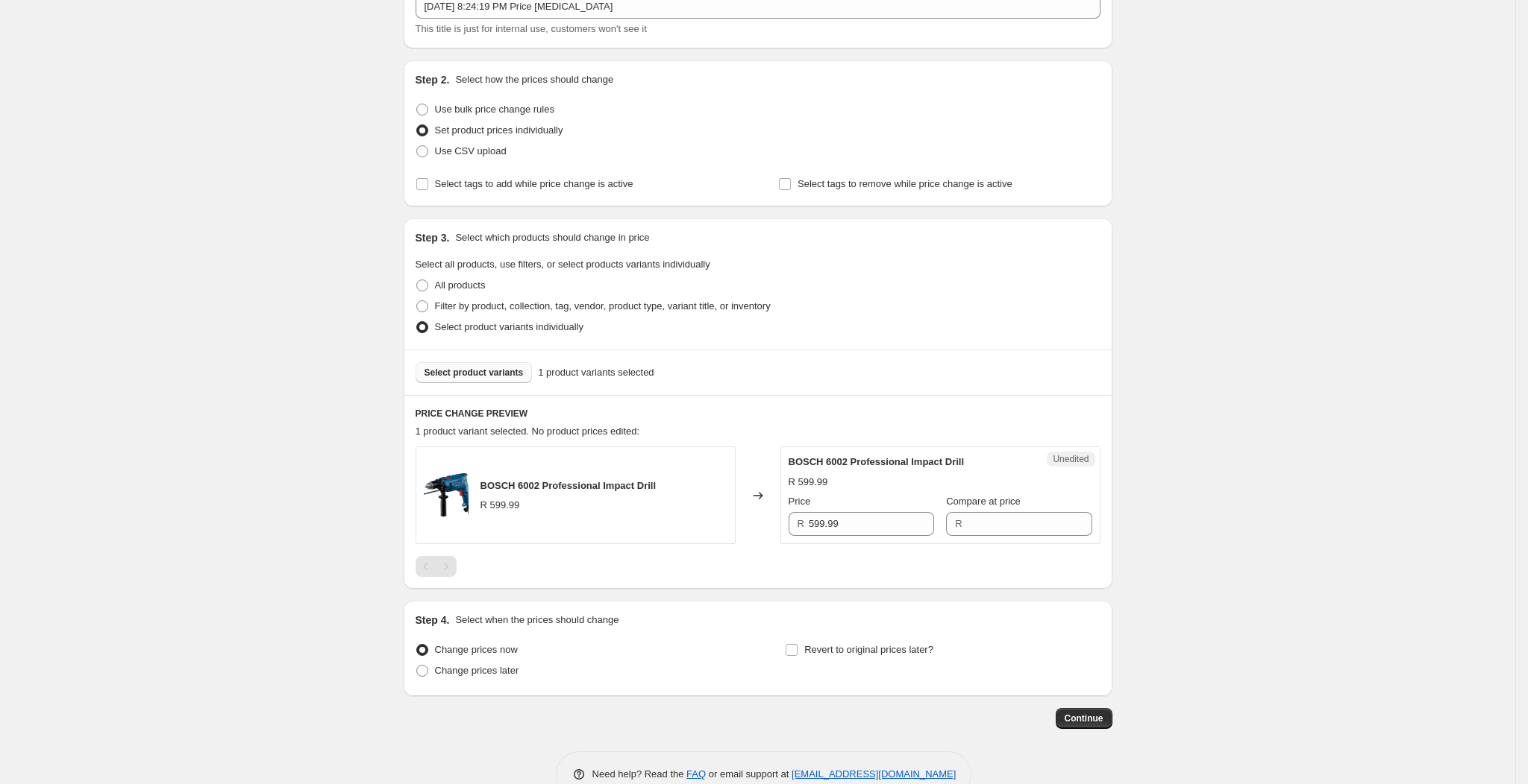
scroll to position [103, 0]
click at [986, 526] on input "Compare at price" at bounding box center [1029, 522] width 125 height 24
click at [870, 526] on input "599.99" at bounding box center [871, 522] width 125 height 24
type input "499.99"
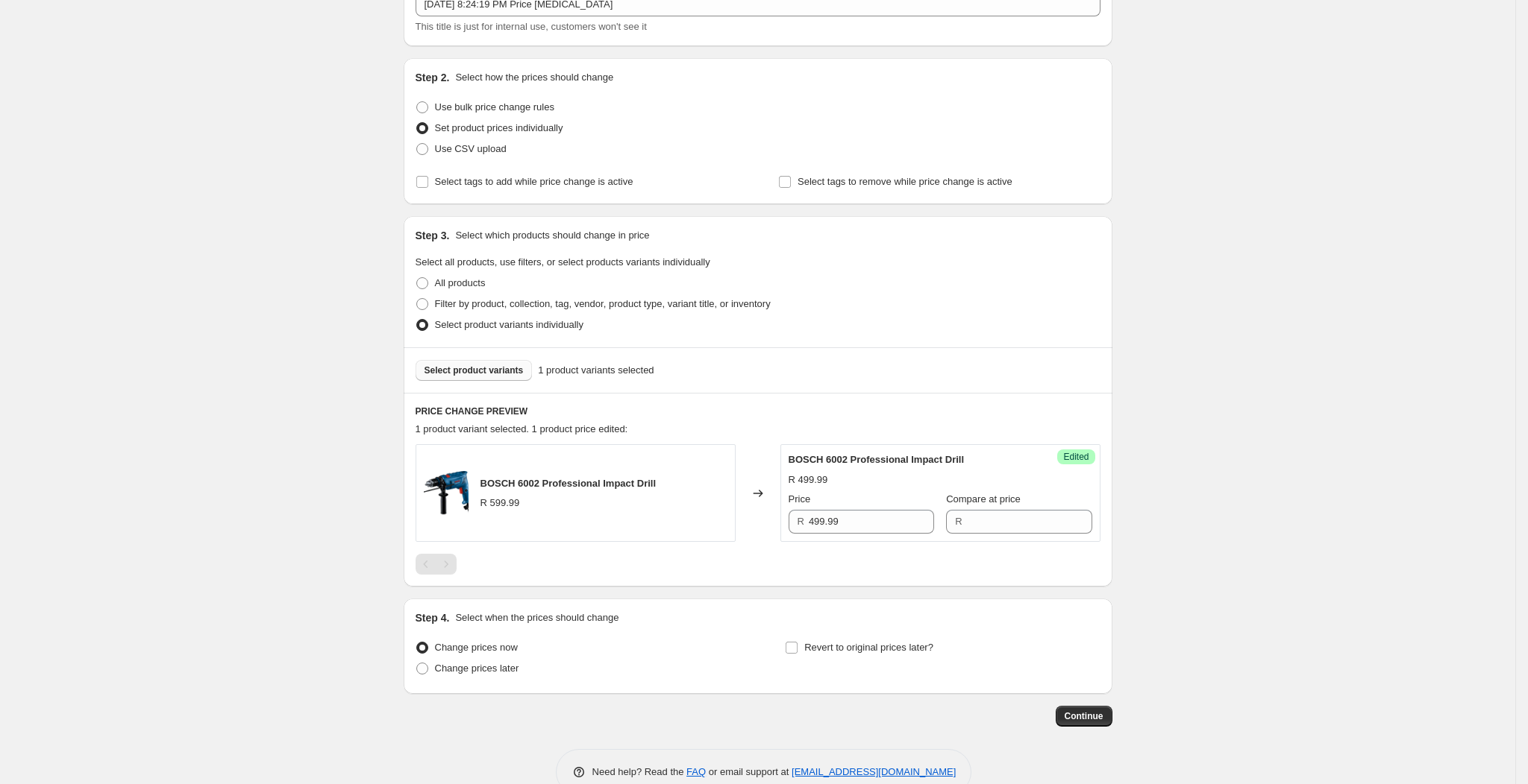
click at [946, 517] on div "R" at bounding box center [1019, 522] width 146 height 24
type input "599.99"
click at [1078, 709] on button "Continue" at bounding box center [1083, 716] width 57 height 21
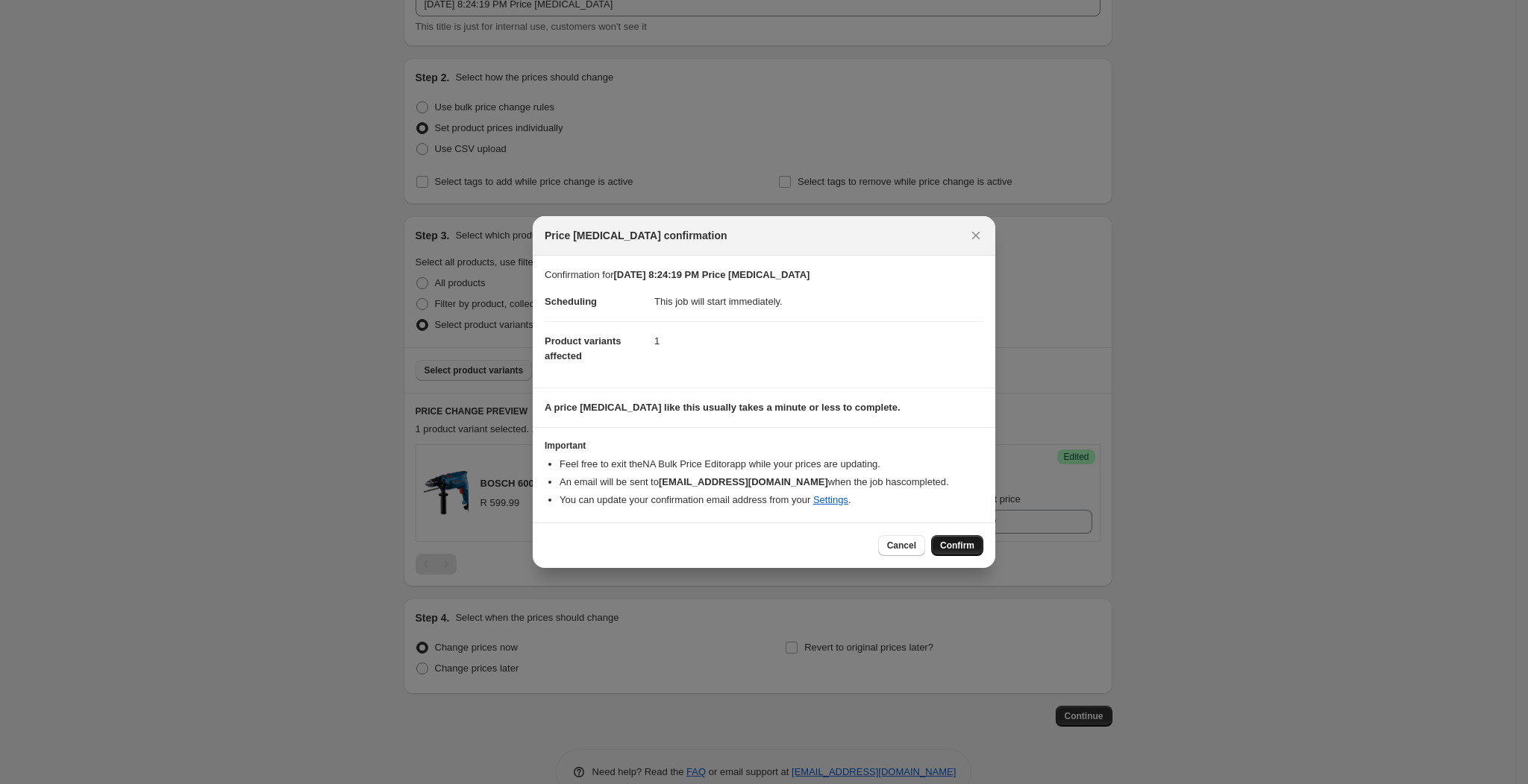
click at [950, 542] on span "Confirm" at bounding box center [957, 546] width 35 height 12
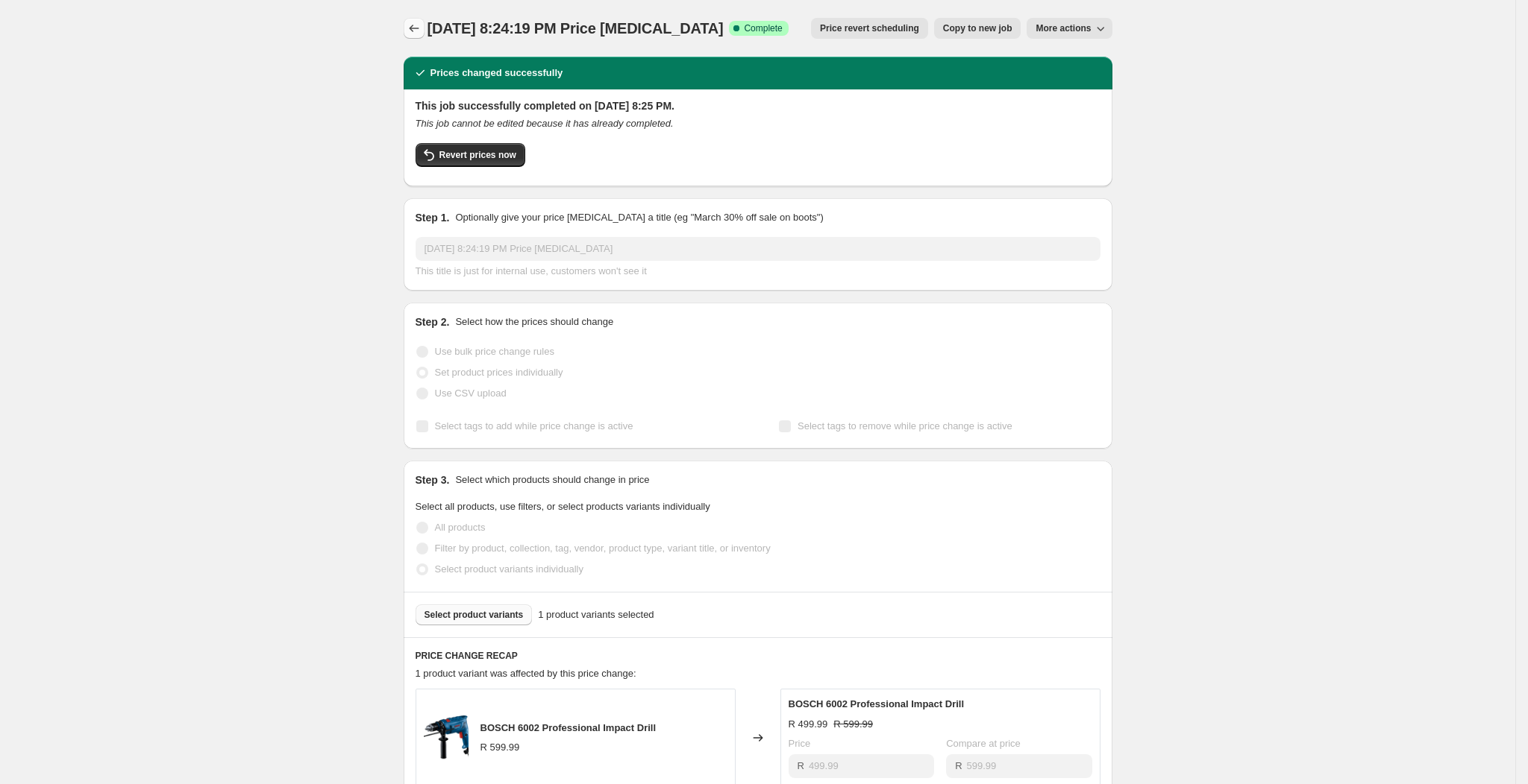
click at [416, 25] on icon "Price change jobs" at bounding box center [413, 28] width 14 height 14
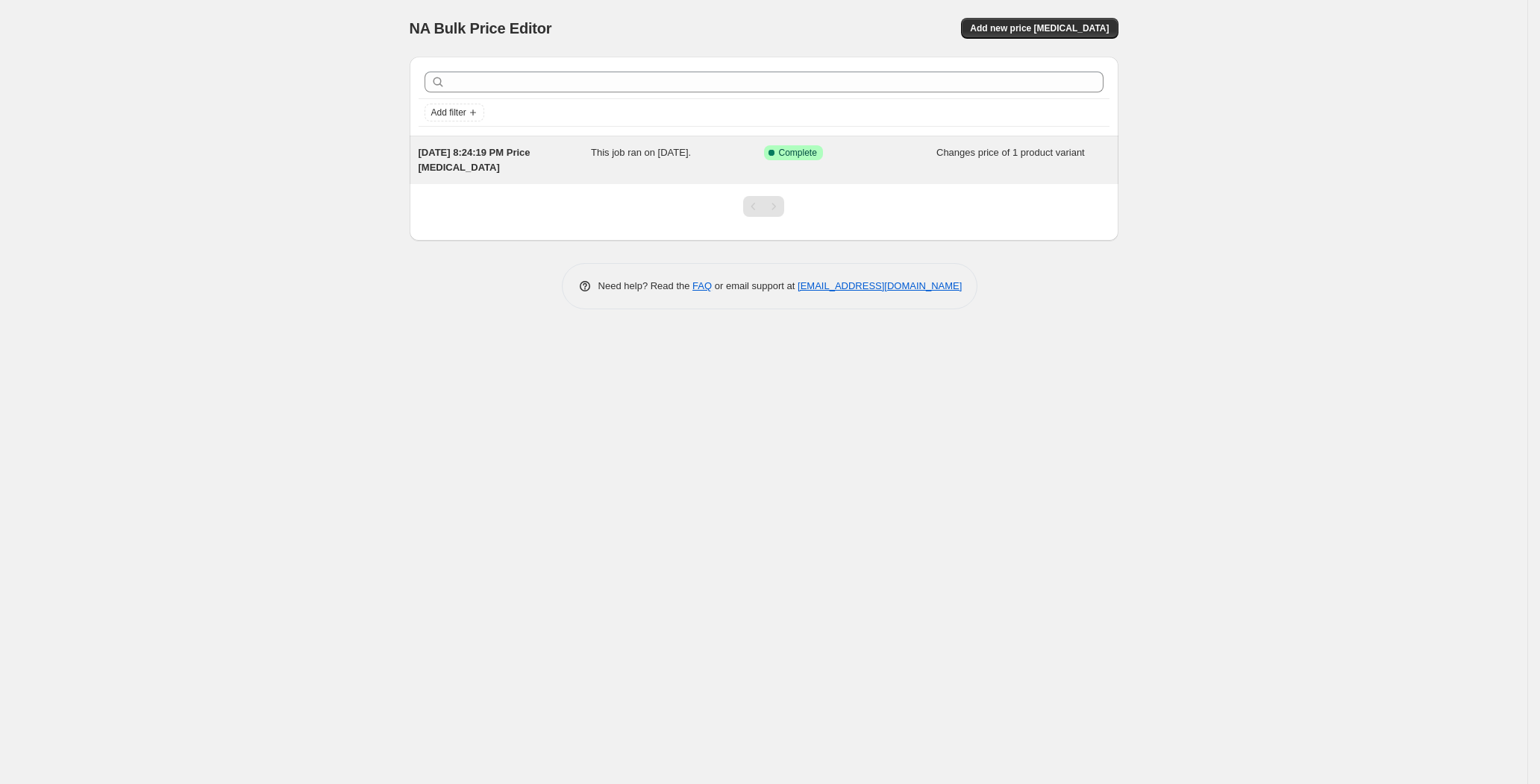
click at [828, 178] on div "Sep 25, 2025, 8:24:19 PM Price change job This job ran on September 25, 2025. S…" at bounding box center [764, 160] width 709 height 47
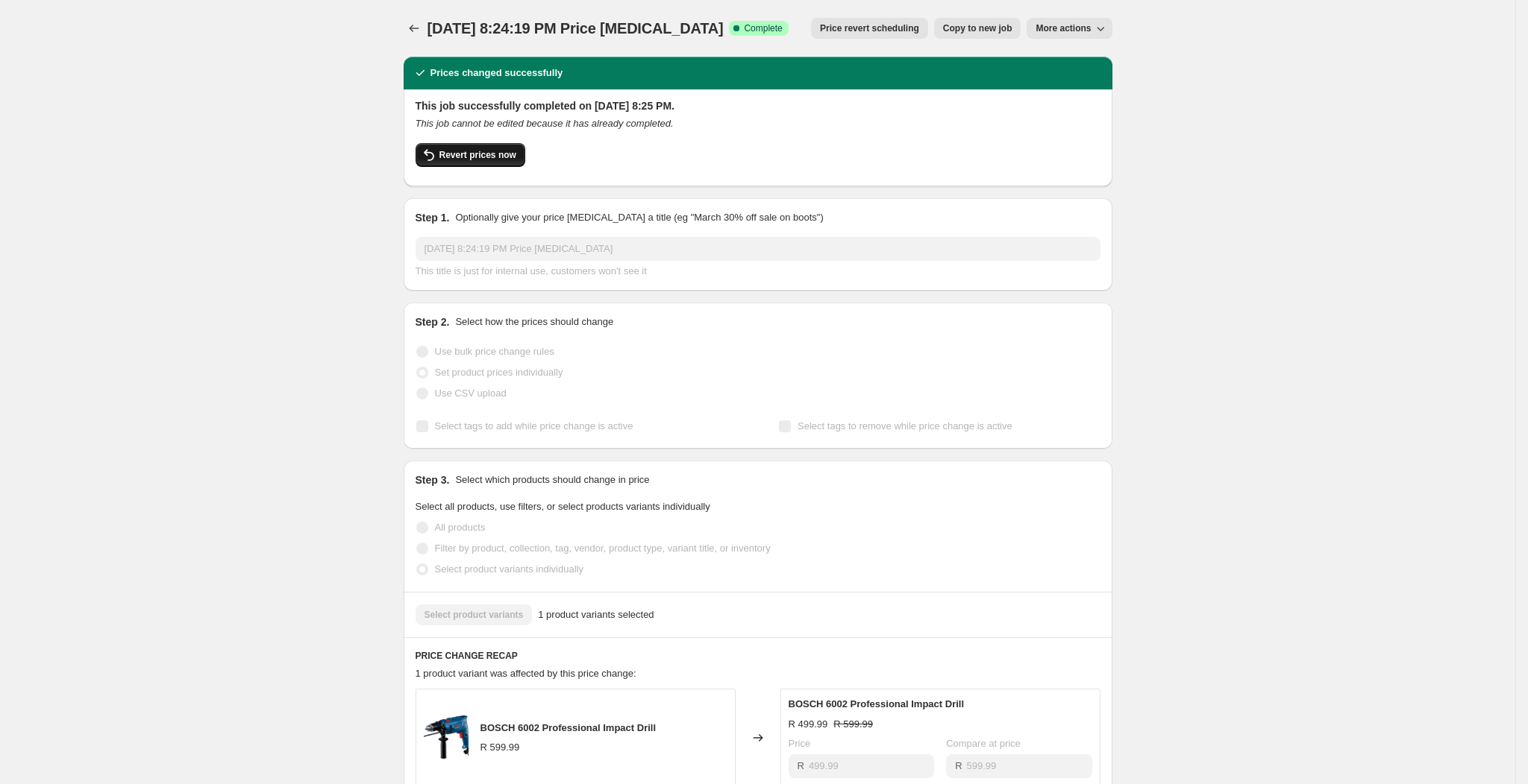
click at [498, 153] on span "Revert prices now" at bounding box center [478, 155] width 77 height 12
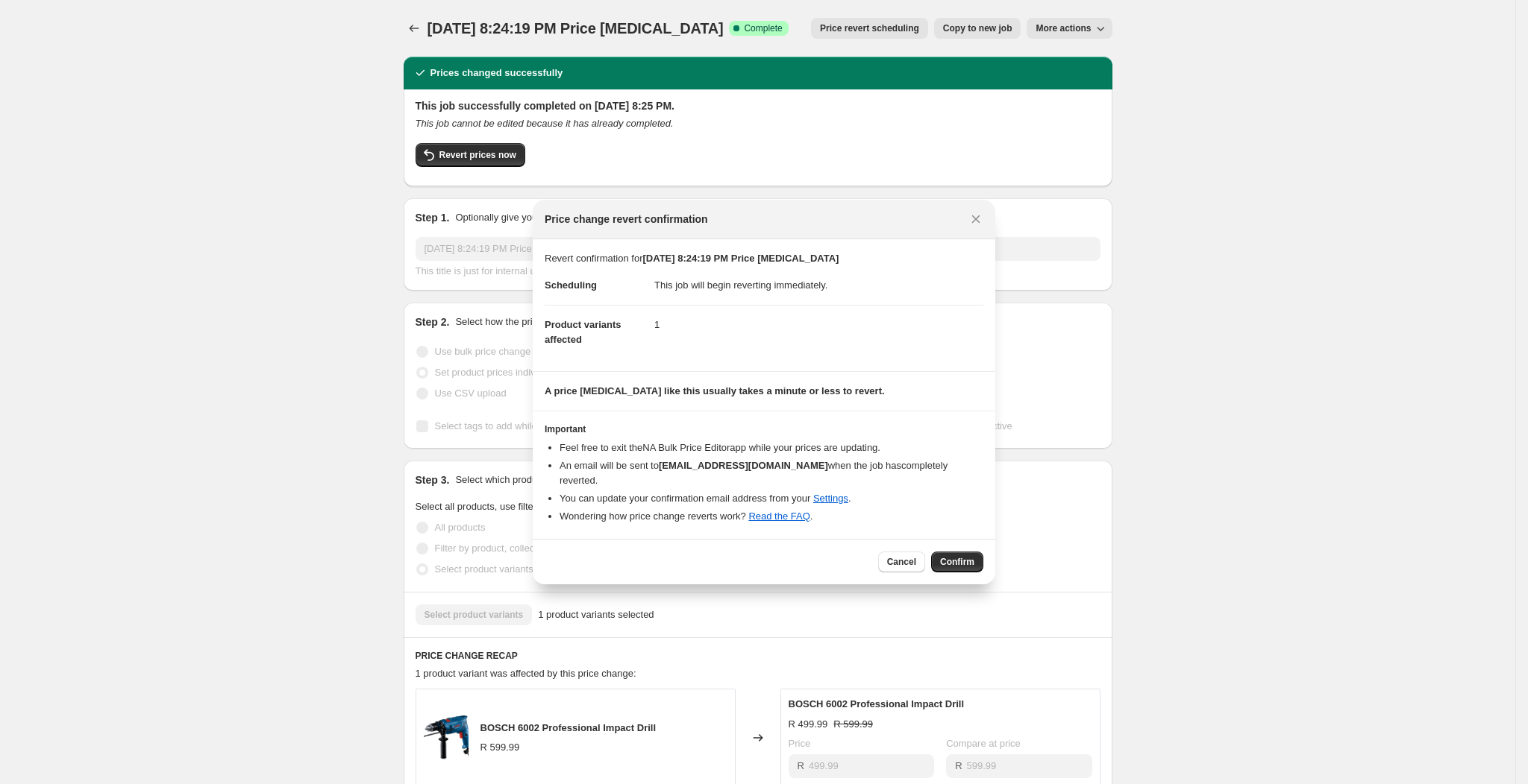
click at [978, 539] on div "Cancel Confirm" at bounding box center [763, 561] width 462 height 45
click at [960, 566] on div "Cancel Confirm" at bounding box center [763, 561] width 462 height 45
click at [964, 557] on span "Confirm" at bounding box center [957, 562] width 35 height 12
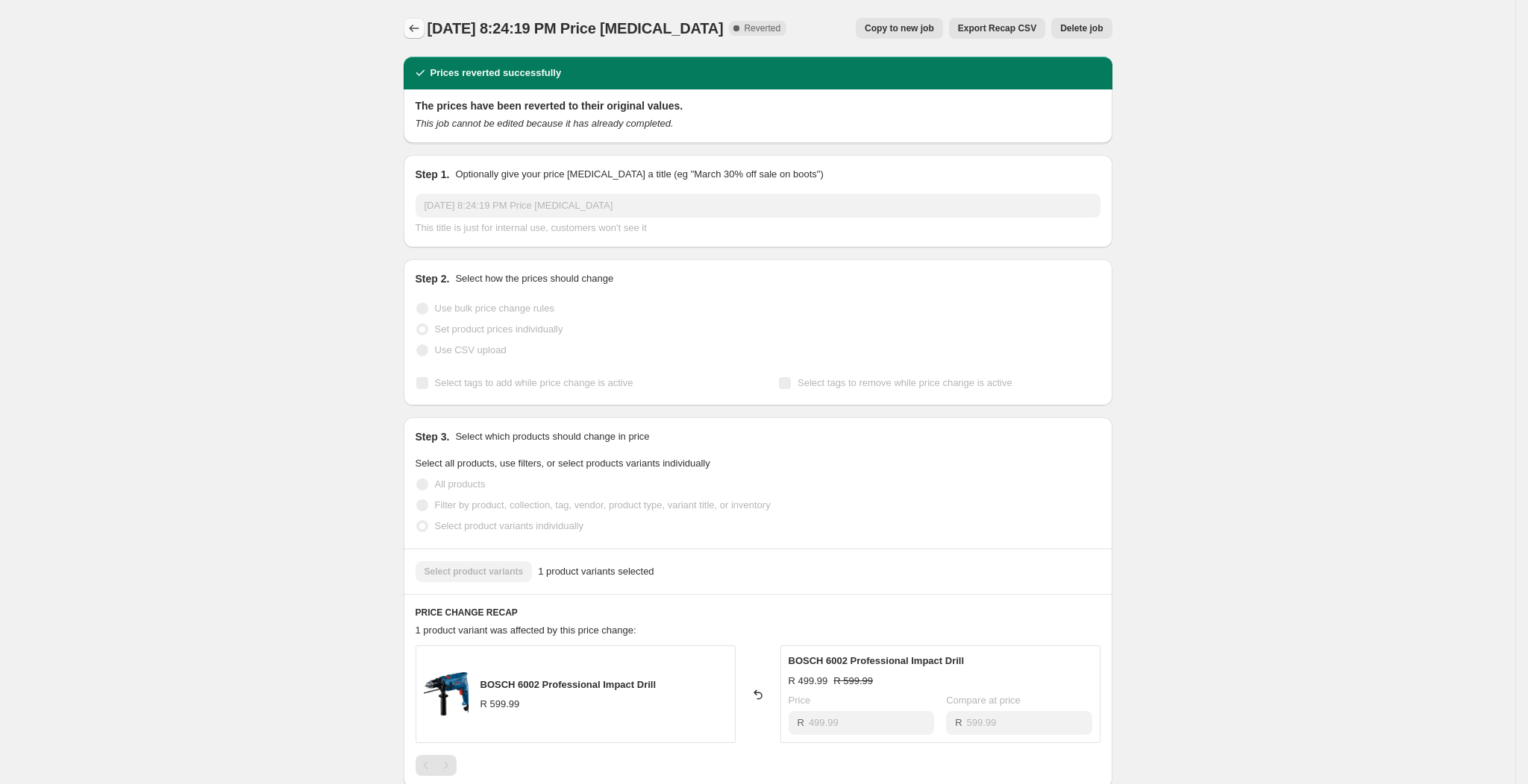
click at [413, 23] on icon "Price change jobs" at bounding box center [413, 28] width 14 height 14
